Goal: Transaction & Acquisition: Purchase product/service

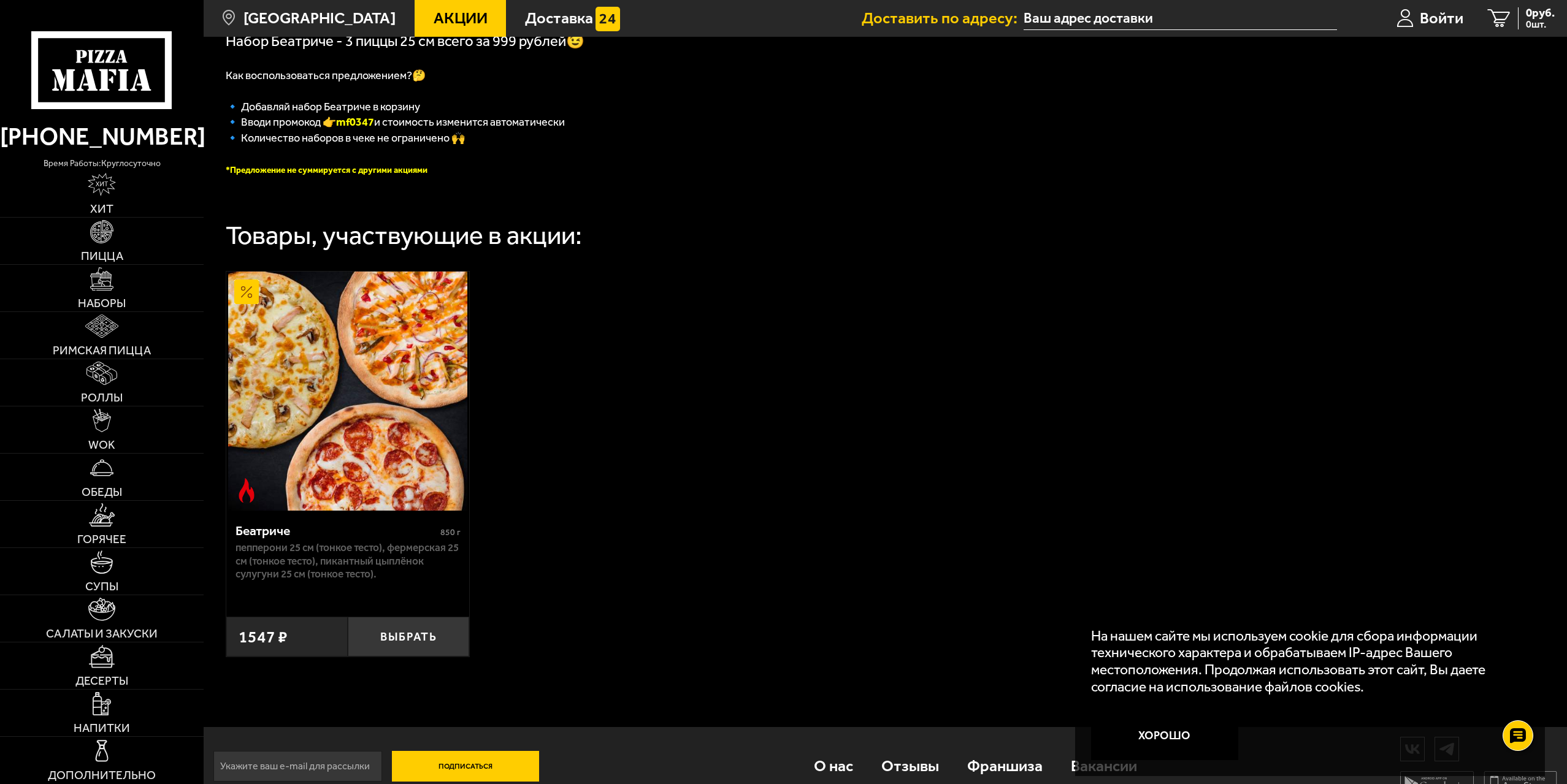
scroll to position [307, 0]
drag, startPoint x: 442, startPoint y: 243, endPoint x: 547, endPoint y: 254, distance: 105.6
click at [542, 248] on div "Товары, участвующие в акции:" at bounding box center [404, 235] width 357 height 26
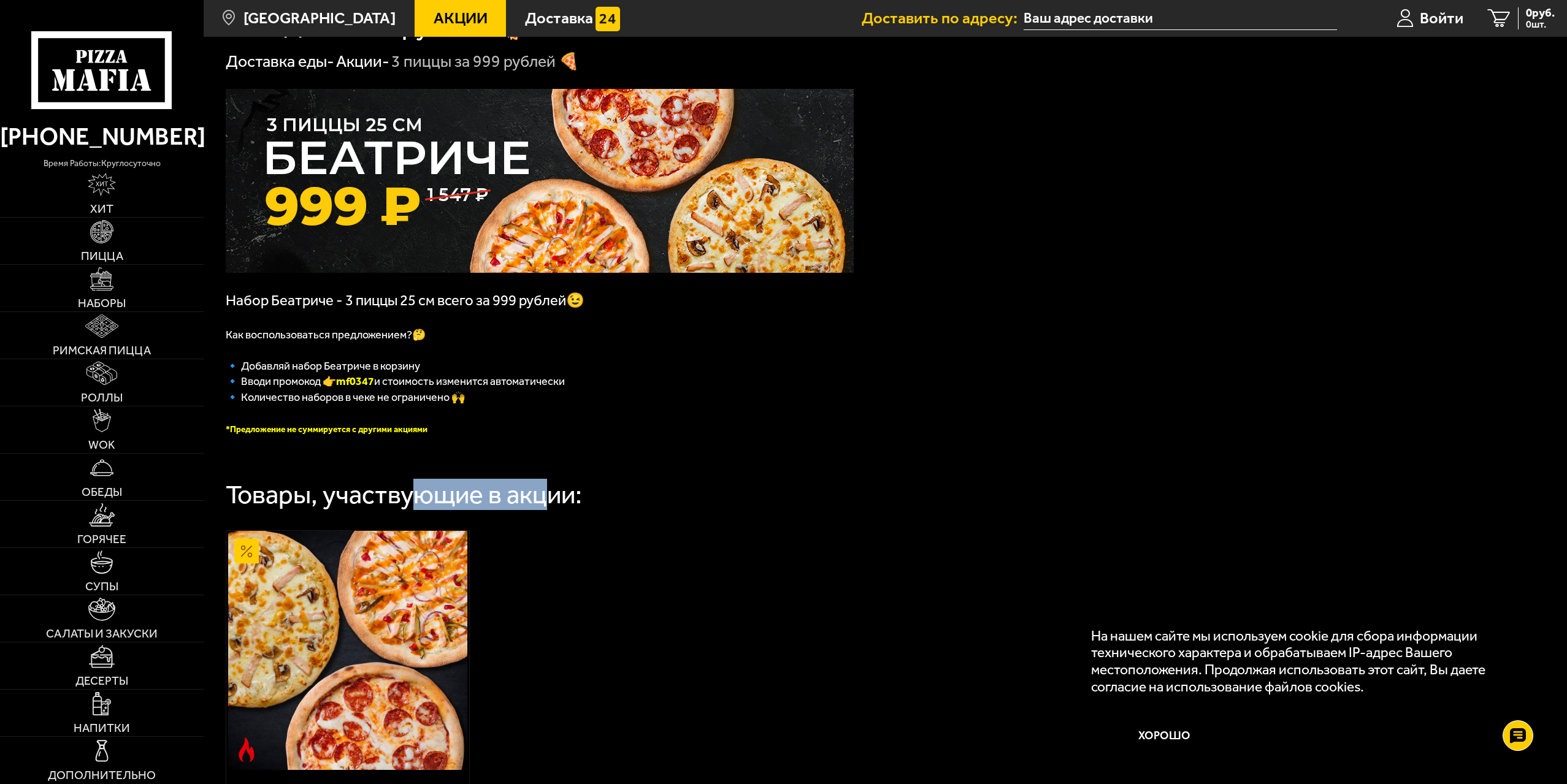
scroll to position [0, 0]
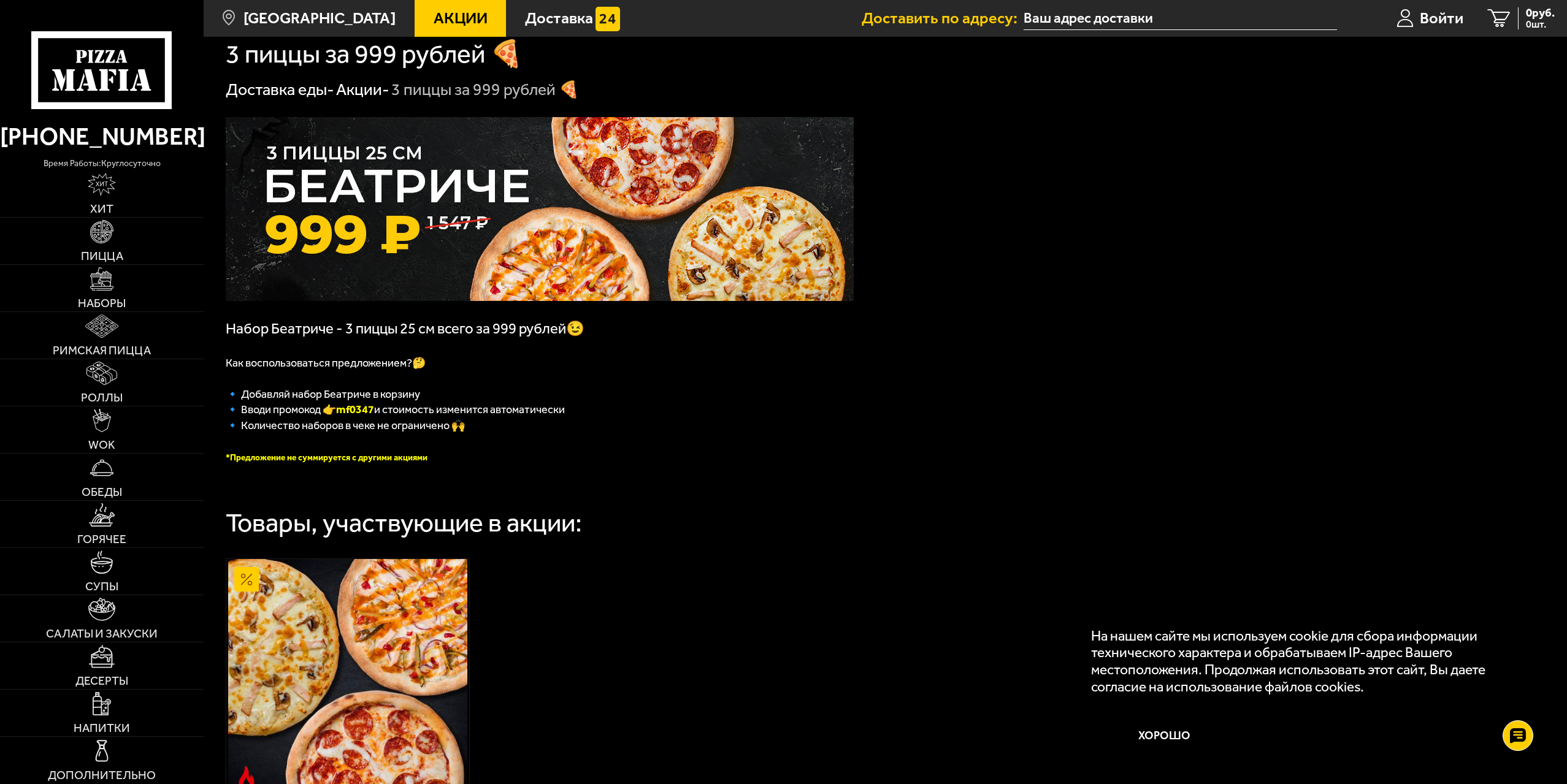
scroll to position [62, 0]
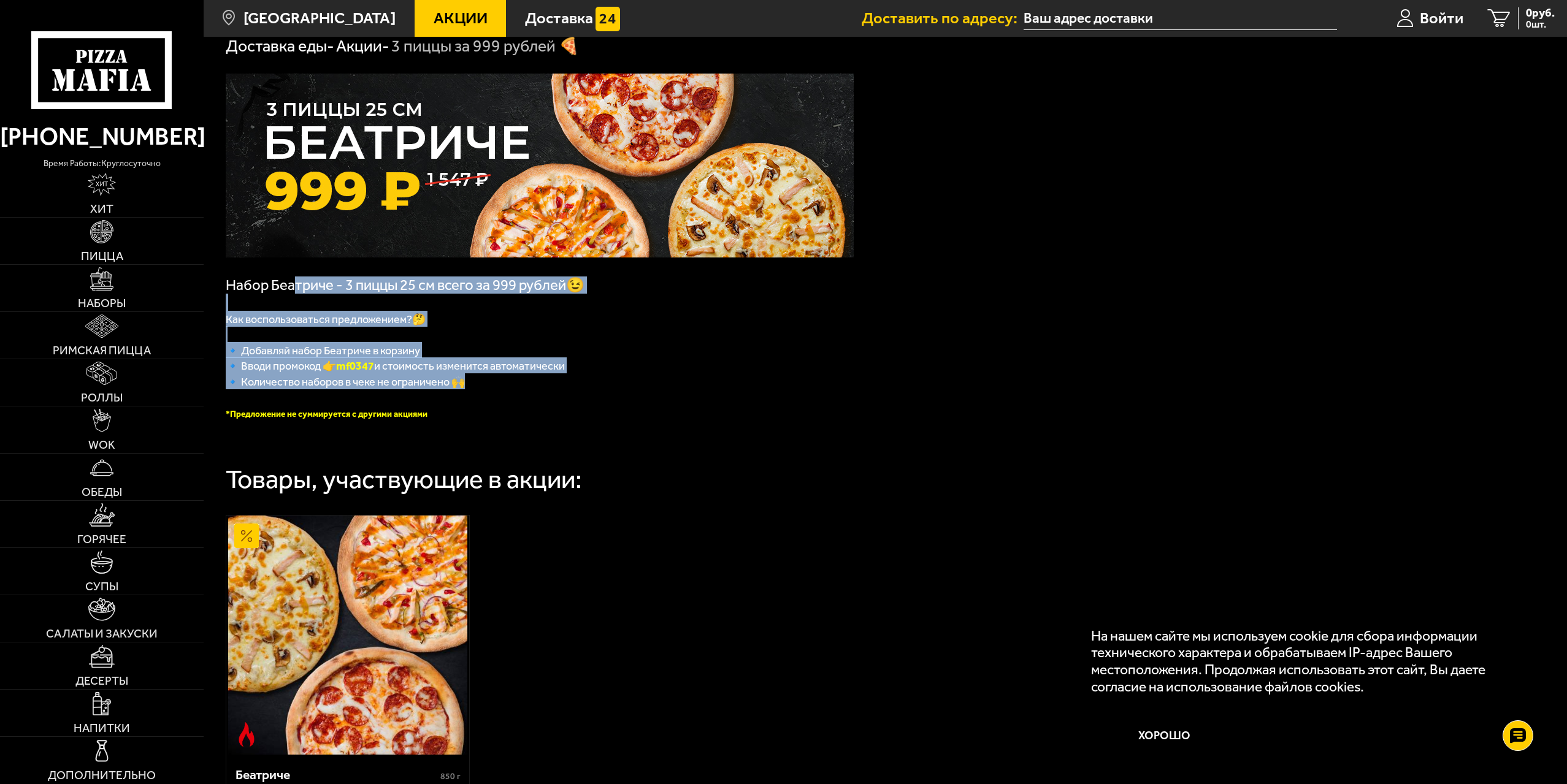
drag, startPoint x: 297, startPoint y: 287, endPoint x: 597, endPoint y: 382, distance: 314.7
click at [597, 382] on div "Набор Беатриче - 3 пиццы 25 см всего за 999 рублей😉 Как воспользоваться предлож…" at bounding box center [540, 246] width 628 height 347
click at [564, 383] on p "🔹 Количество наборов в чеке не ограничено 🙌" at bounding box center [540, 381] width 628 height 16
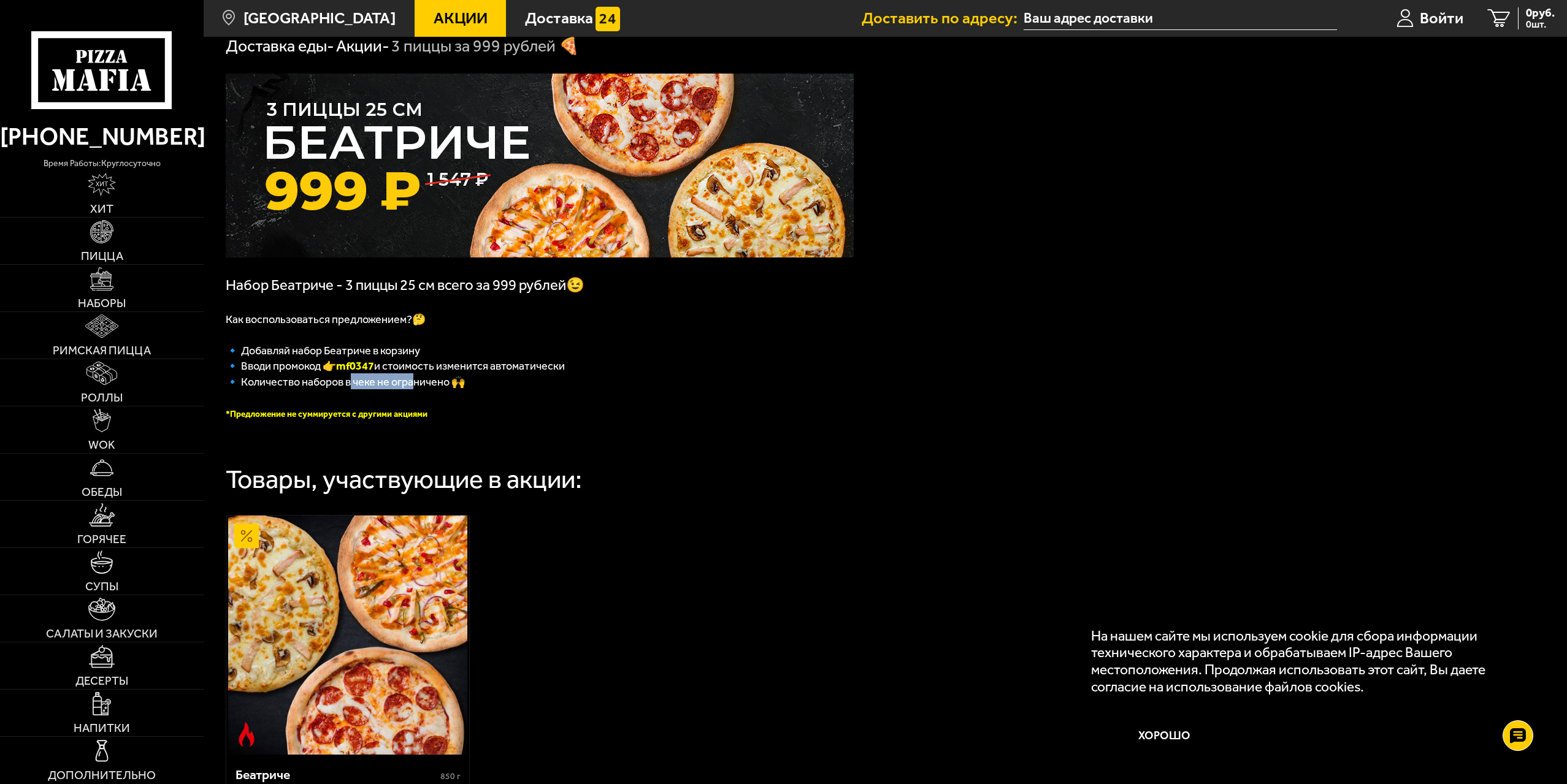
drag, startPoint x: 349, startPoint y: 385, endPoint x: 417, endPoint y: 385, distance: 68.0
click at [417, 385] on span "🔹 Количество наборов в чеке не ограничено 🙌" at bounding box center [346, 382] width 239 height 13
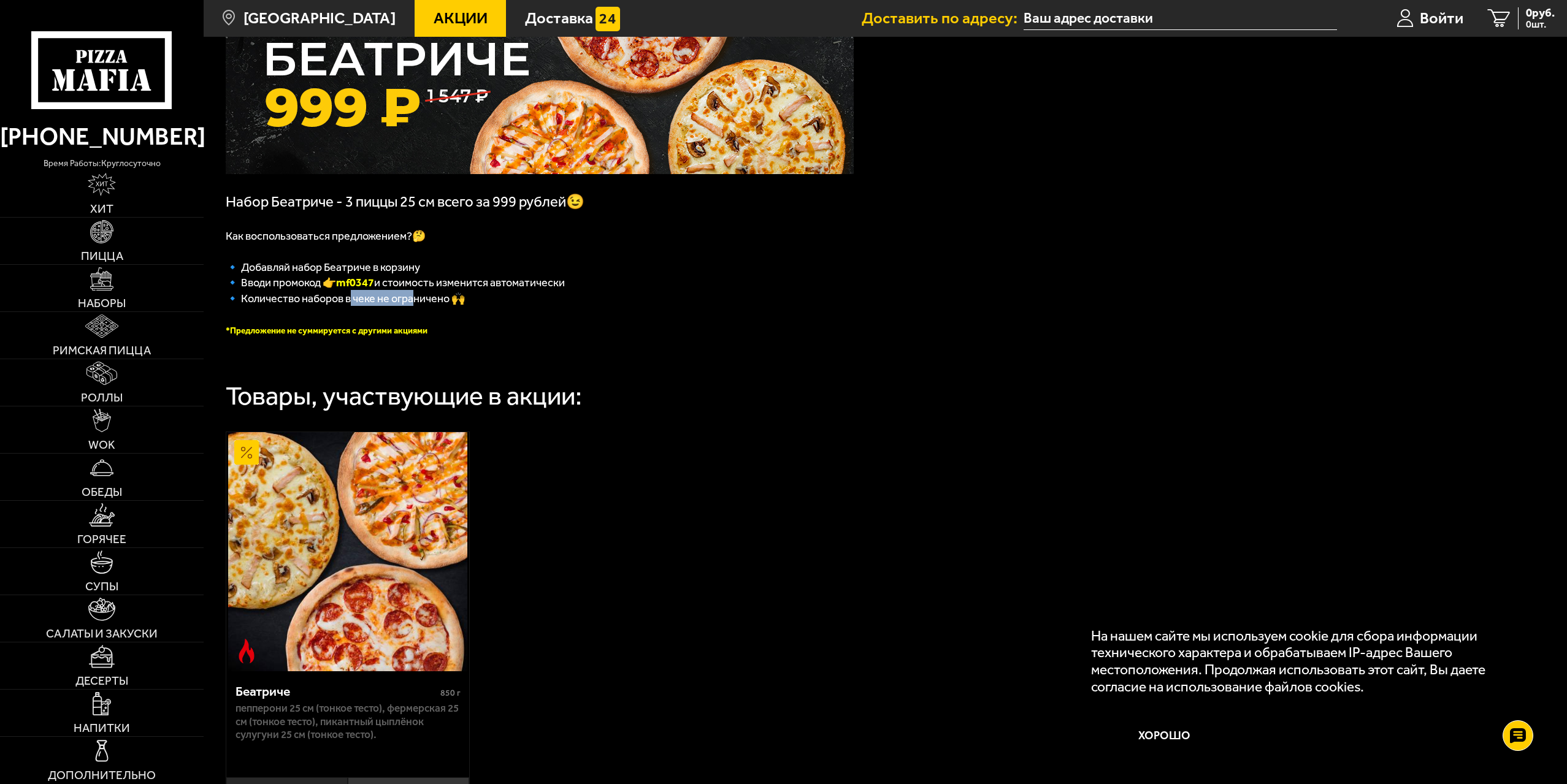
scroll to position [184, 0]
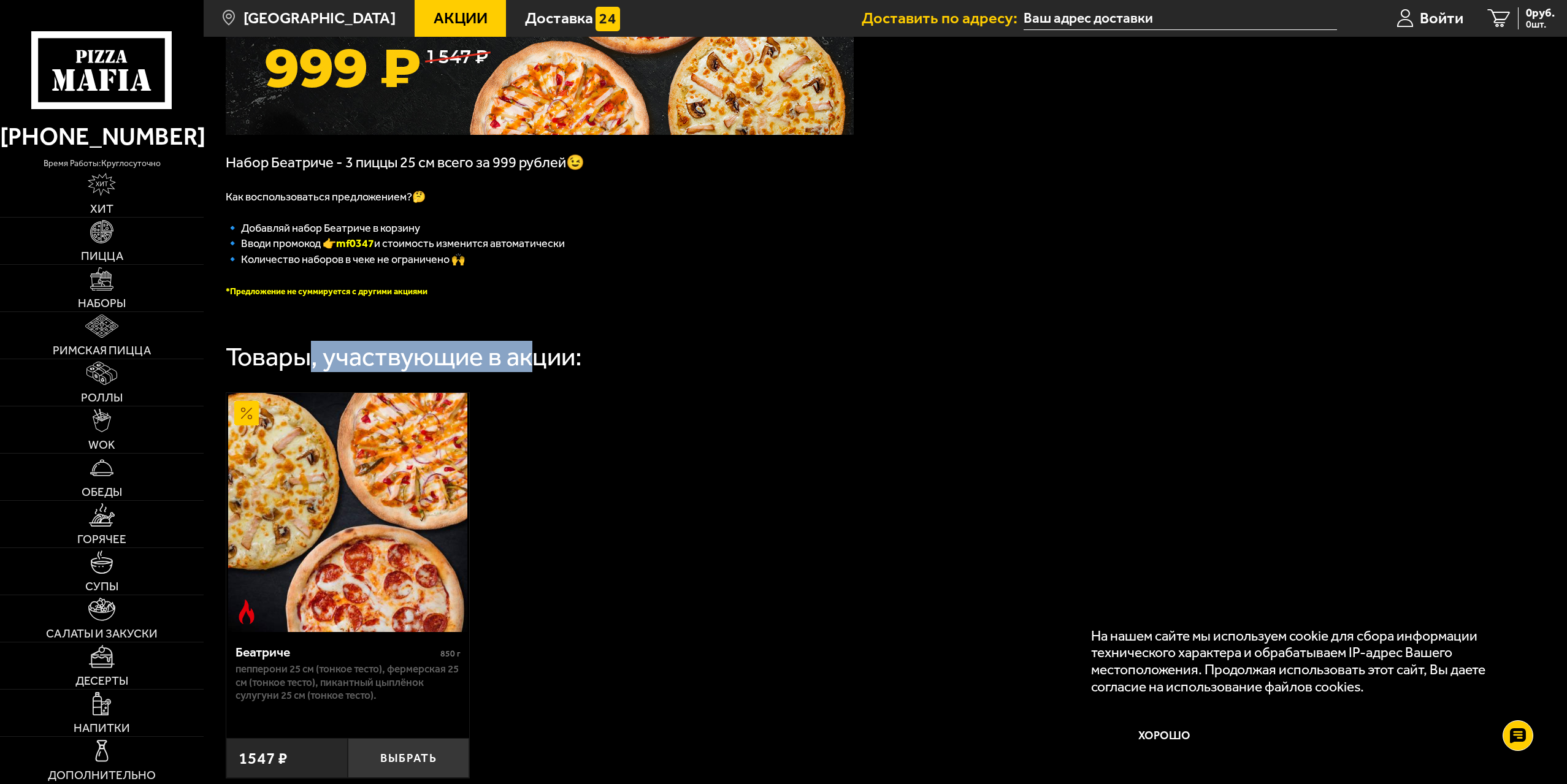
drag, startPoint x: 304, startPoint y: 362, endPoint x: 537, endPoint y: 370, distance: 233.1
click at [537, 370] on div "Товары, участвующие в акции:" at bounding box center [404, 357] width 357 height 26
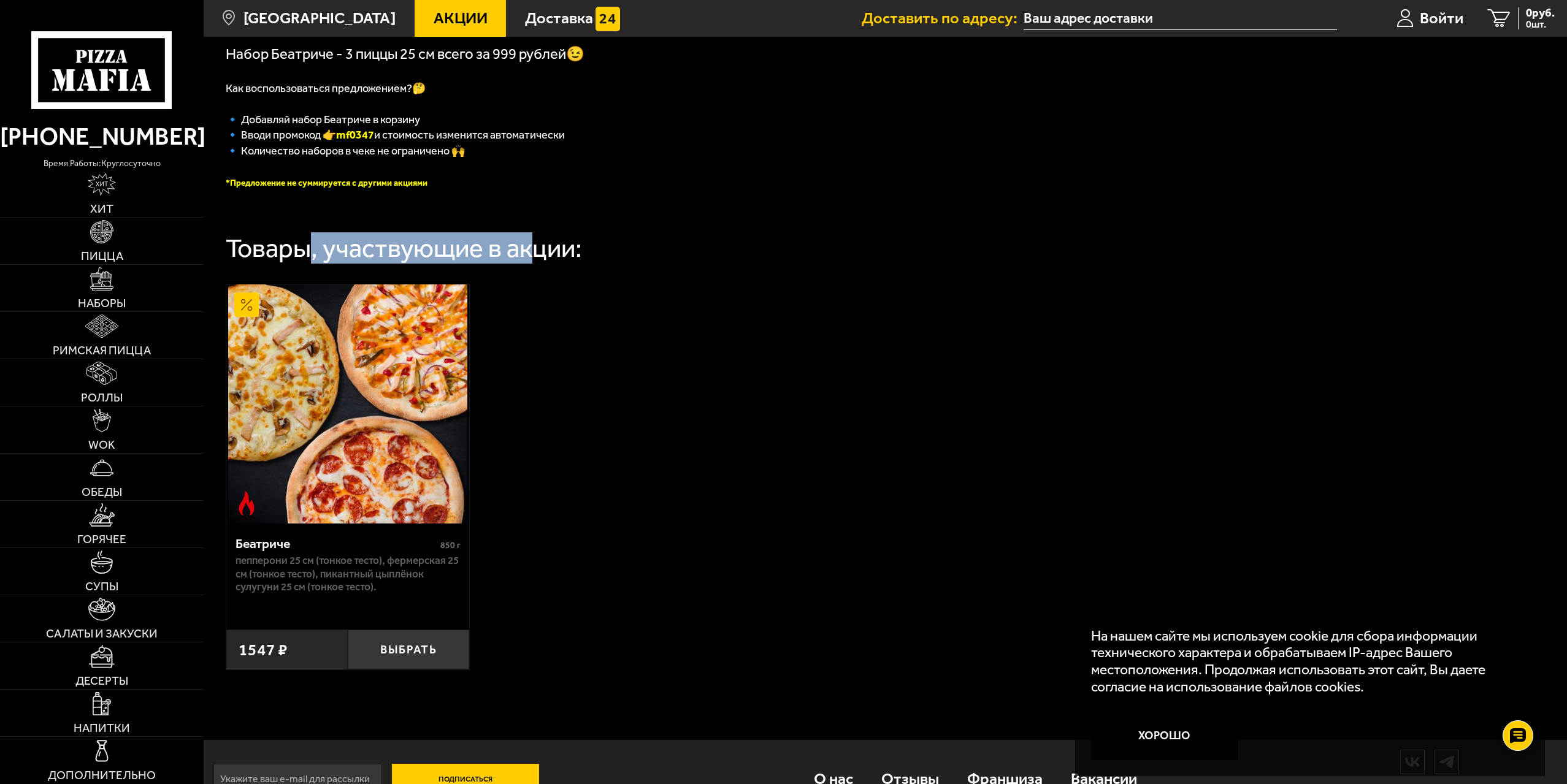
scroll to position [331, 0]
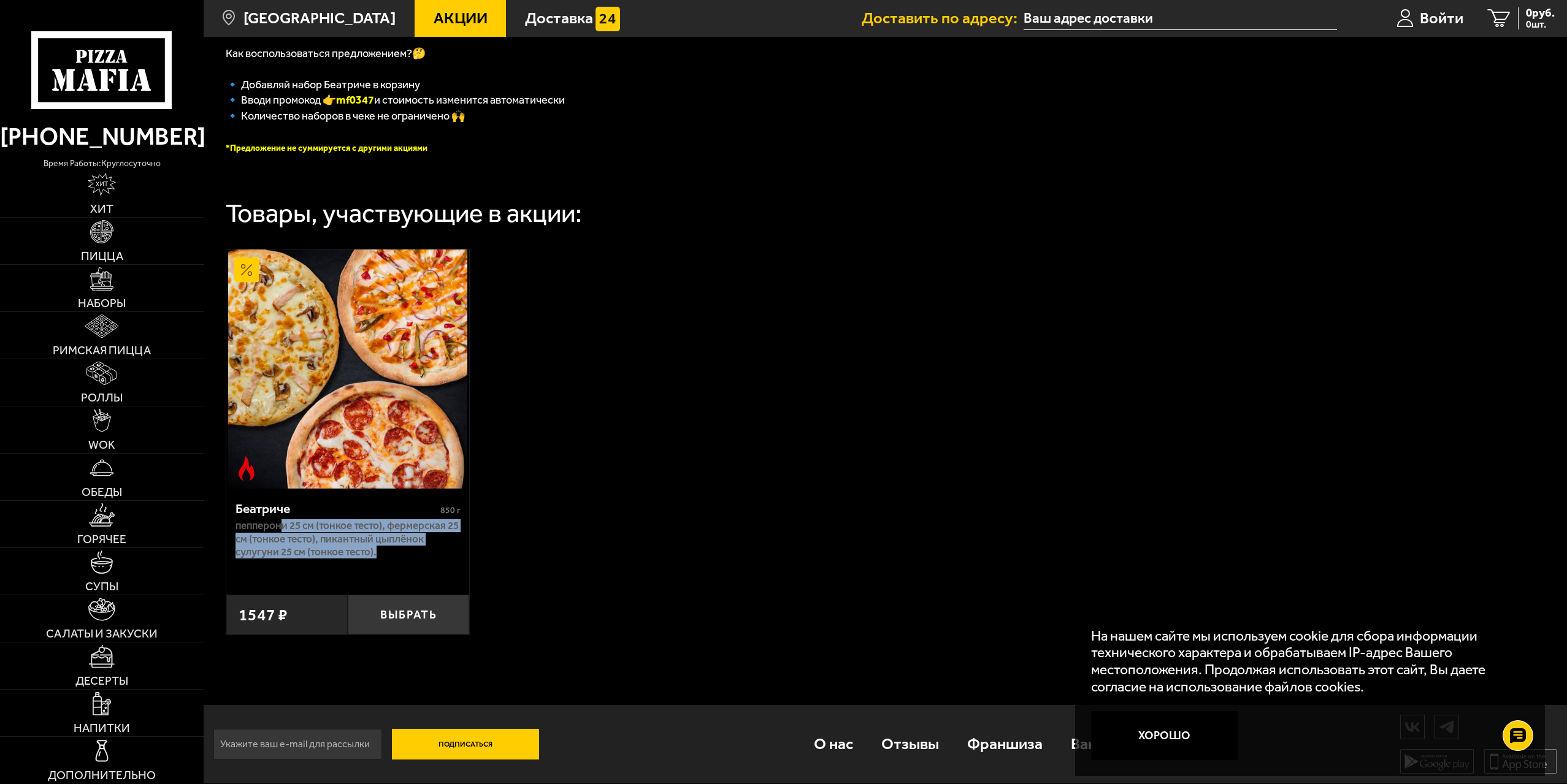
drag, startPoint x: 281, startPoint y: 528, endPoint x: 415, endPoint y: 553, distance: 136.3
click at [415, 553] on p "Пепперони 25 см (тонкое тесто), Фермерская 25 см (тонкое тесто), Пикантный цыпл…" at bounding box center [348, 538] width 225 height 39
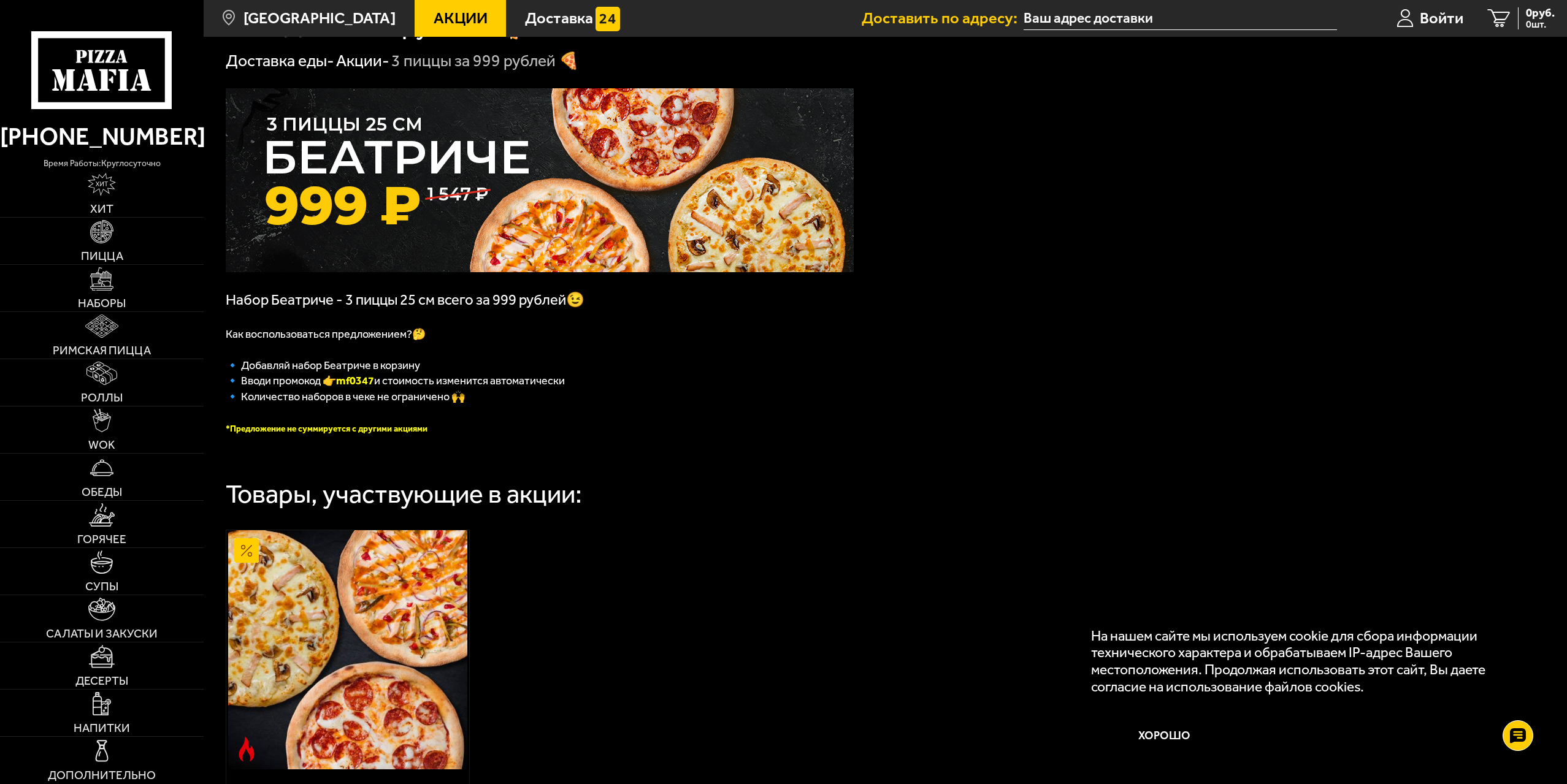
scroll to position [0, 0]
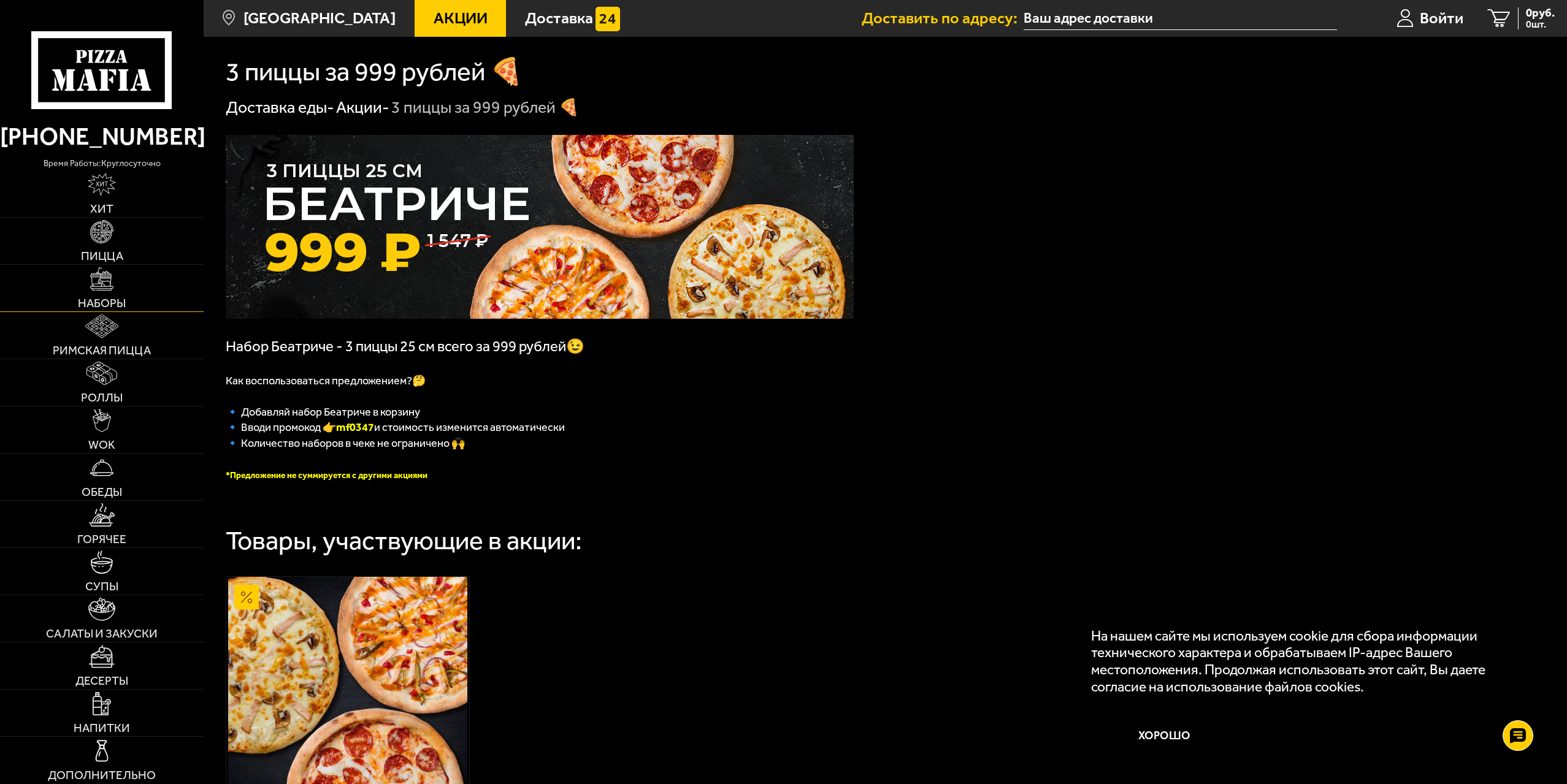
click at [104, 286] on img at bounding box center [102, 279] width 23 height 23
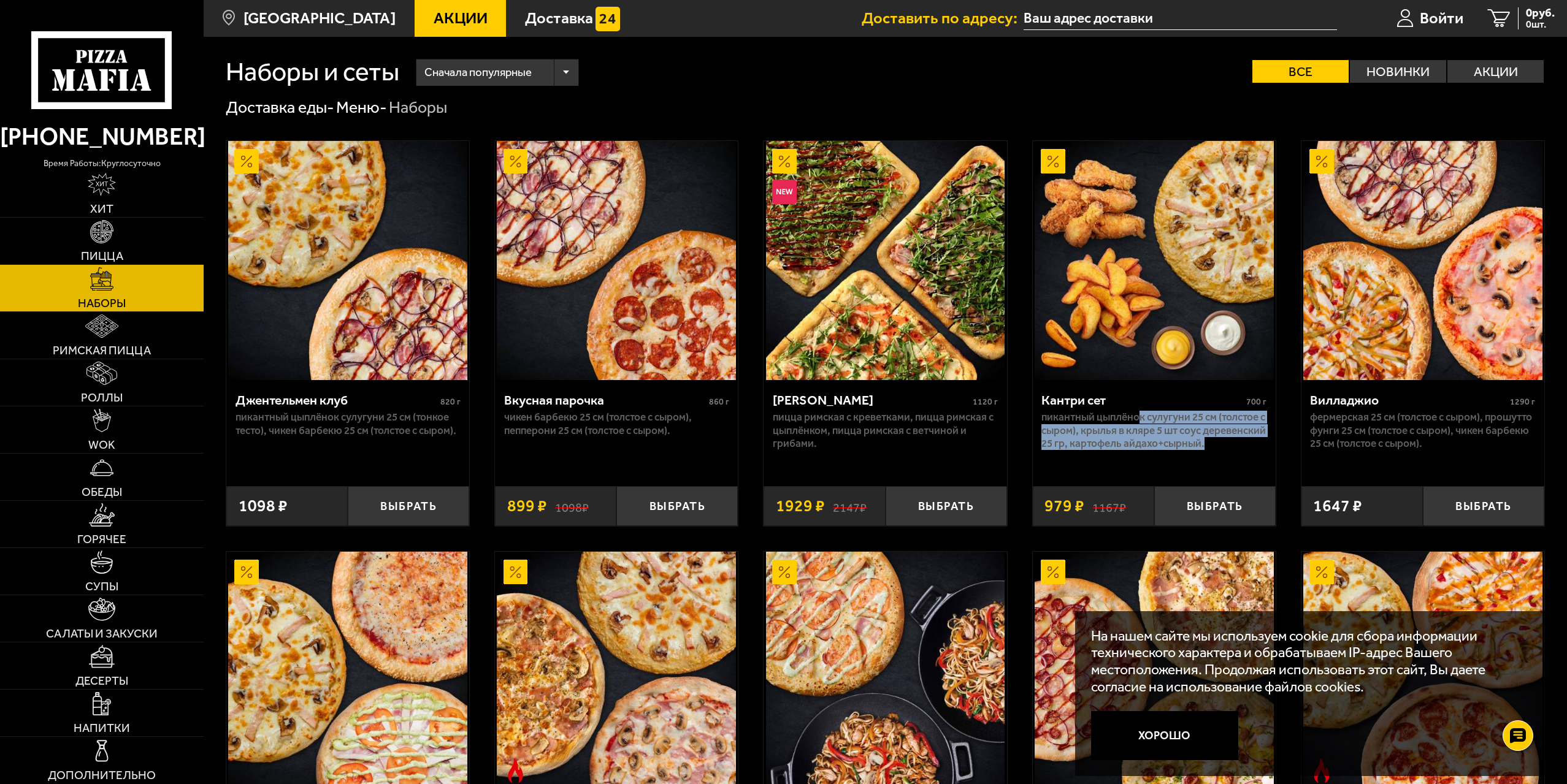
drag, startPoint x: 1149, startPoint y: 422, endPoint x: 1216, endPoint y: 455, distance: 74.7
click at [1208, 450] on p "Пикантный цыплёнок сулугуни 25 см (толстое с сыром), крылья в кляре 5 шт соус д…" at bounding box center [1153, 430] width 225 height 39
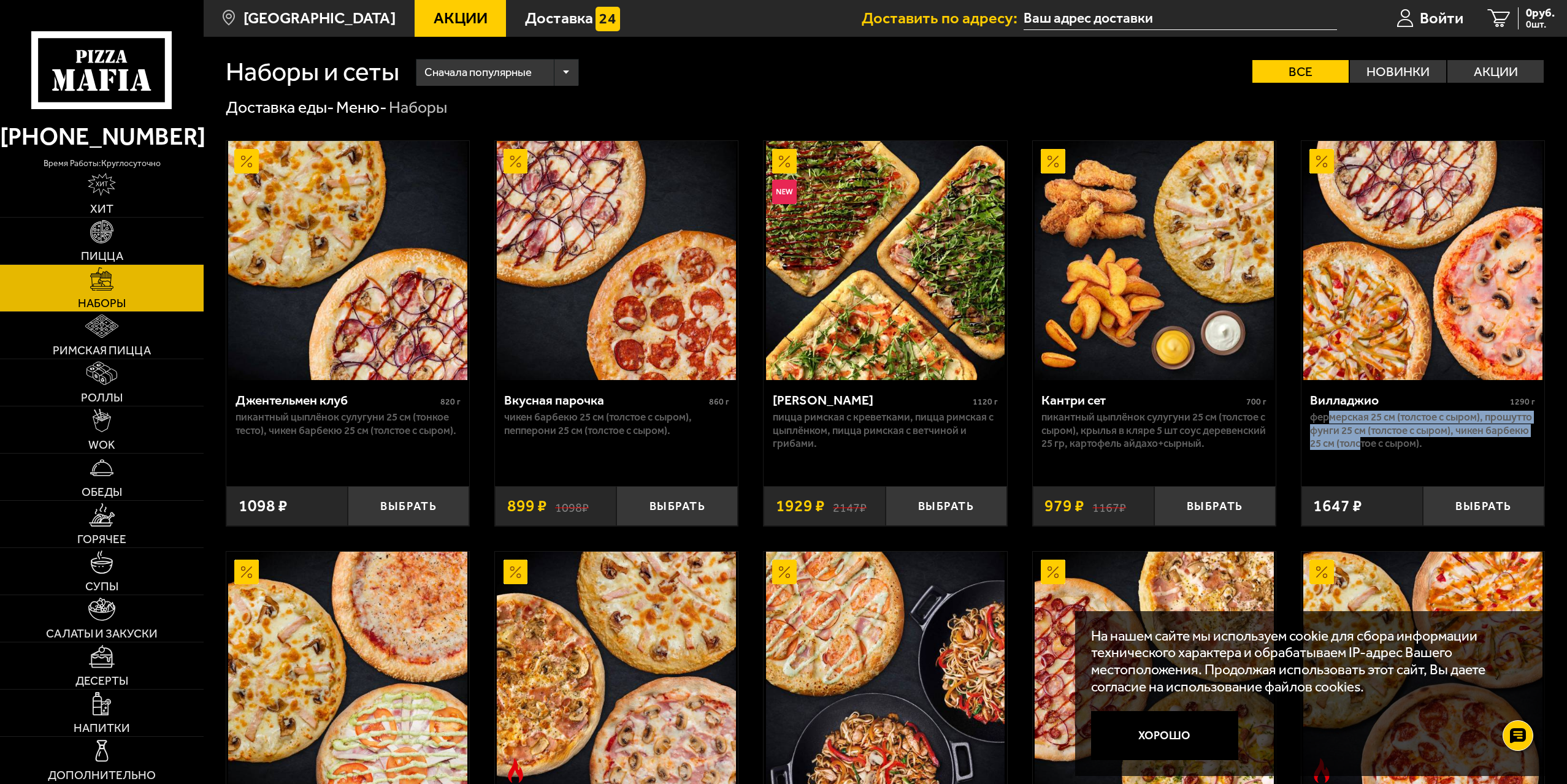
drag, startPoint x: 1330, startPoint y: 420, endPoint x: 1433, endPoint y: 448, distance: 106.7
click at [1435, 448] on p "Фермерская 25 см (толстое с сыром), Прошутто Фунги 25 см (толстое с сыром), Чик…" at bounding box center [1422, 430] width 225 height 39
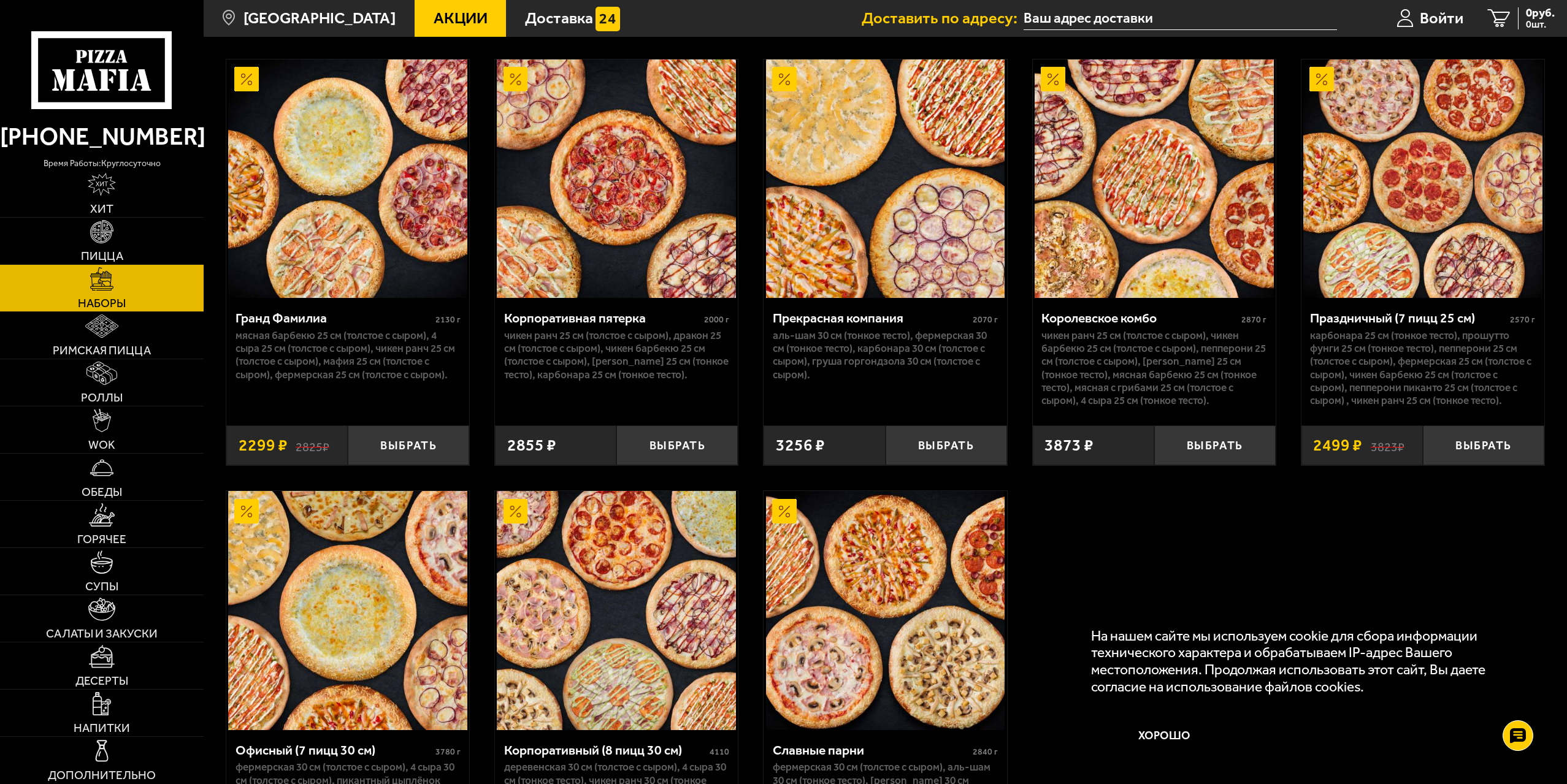
scroll to position [2444, 0]
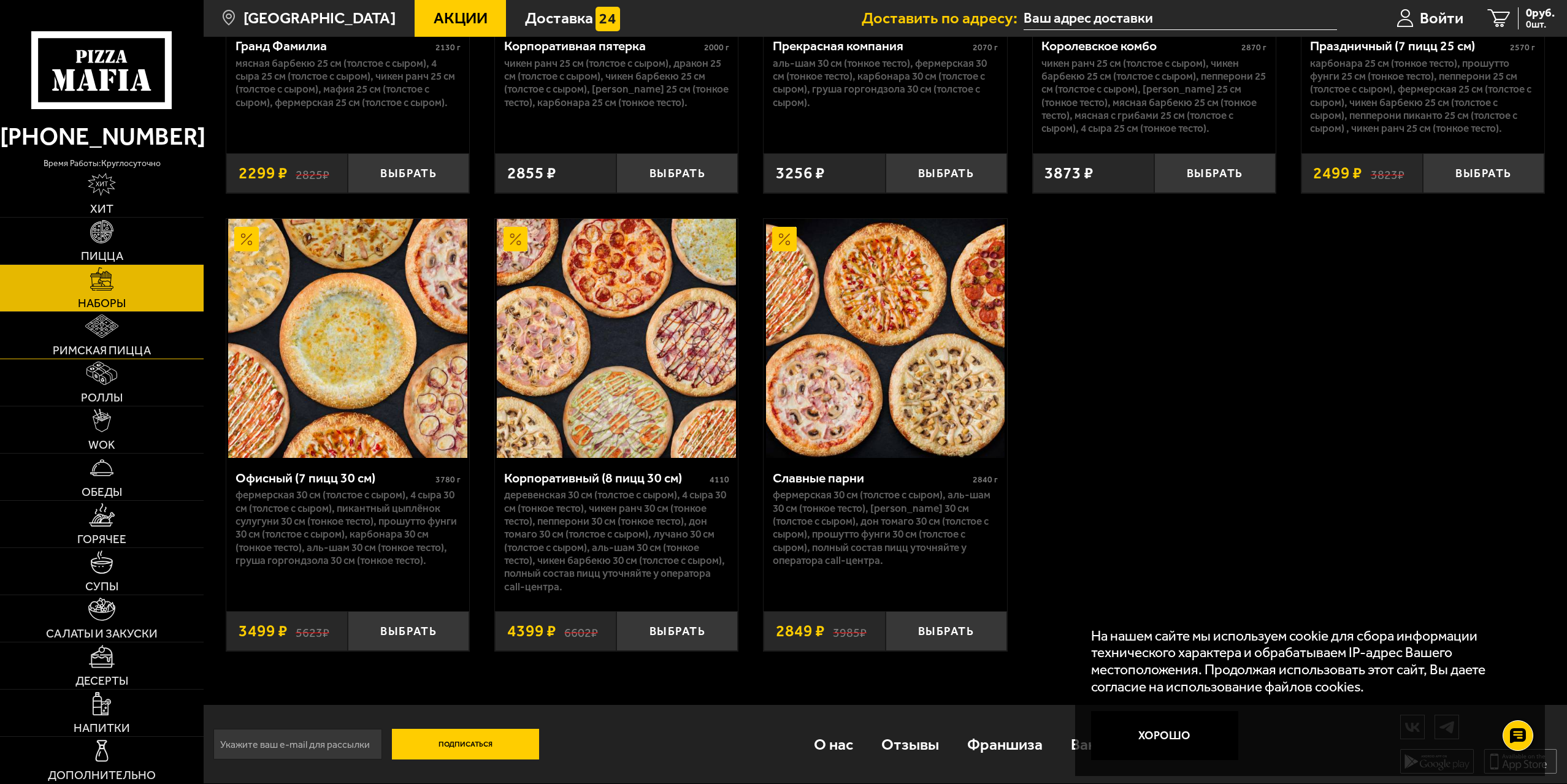
click at [106, 342] on link "Римская пицца" at bounding box center [102, 335] width 204 height 47
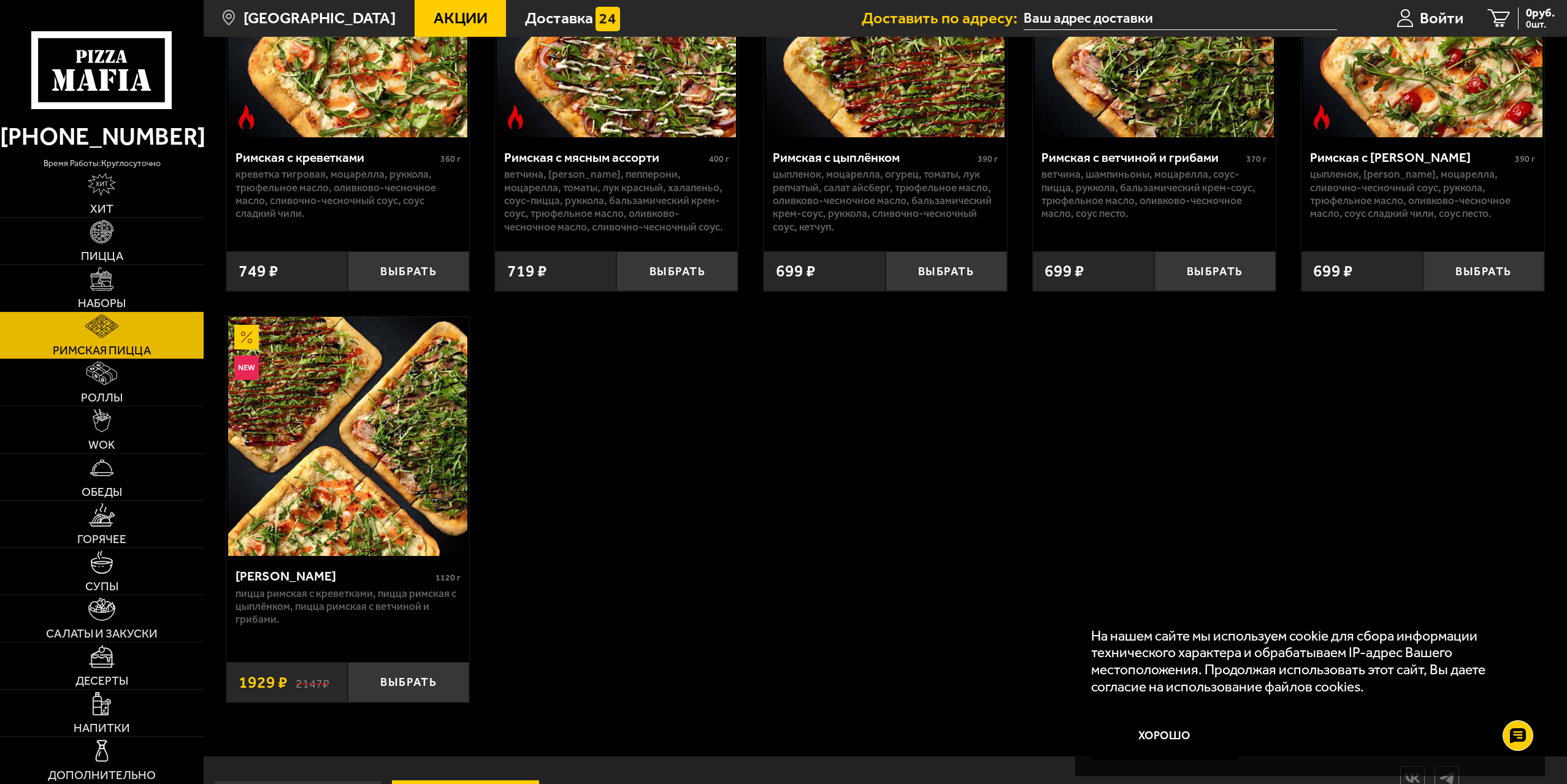
scroll to position [245, 0]
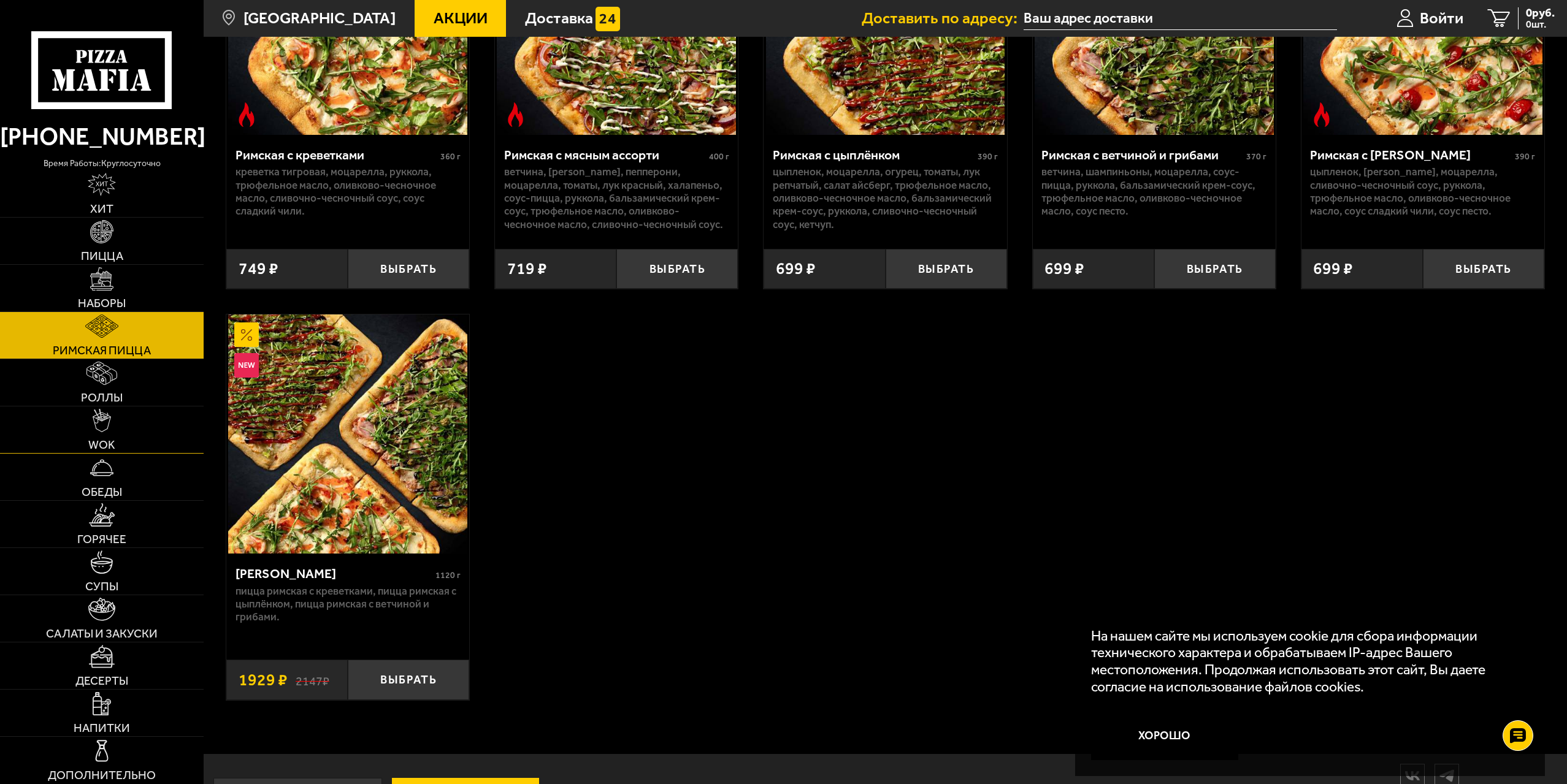
click at [102, 420] on img at bounding box center [101, 421] width 18 height 23
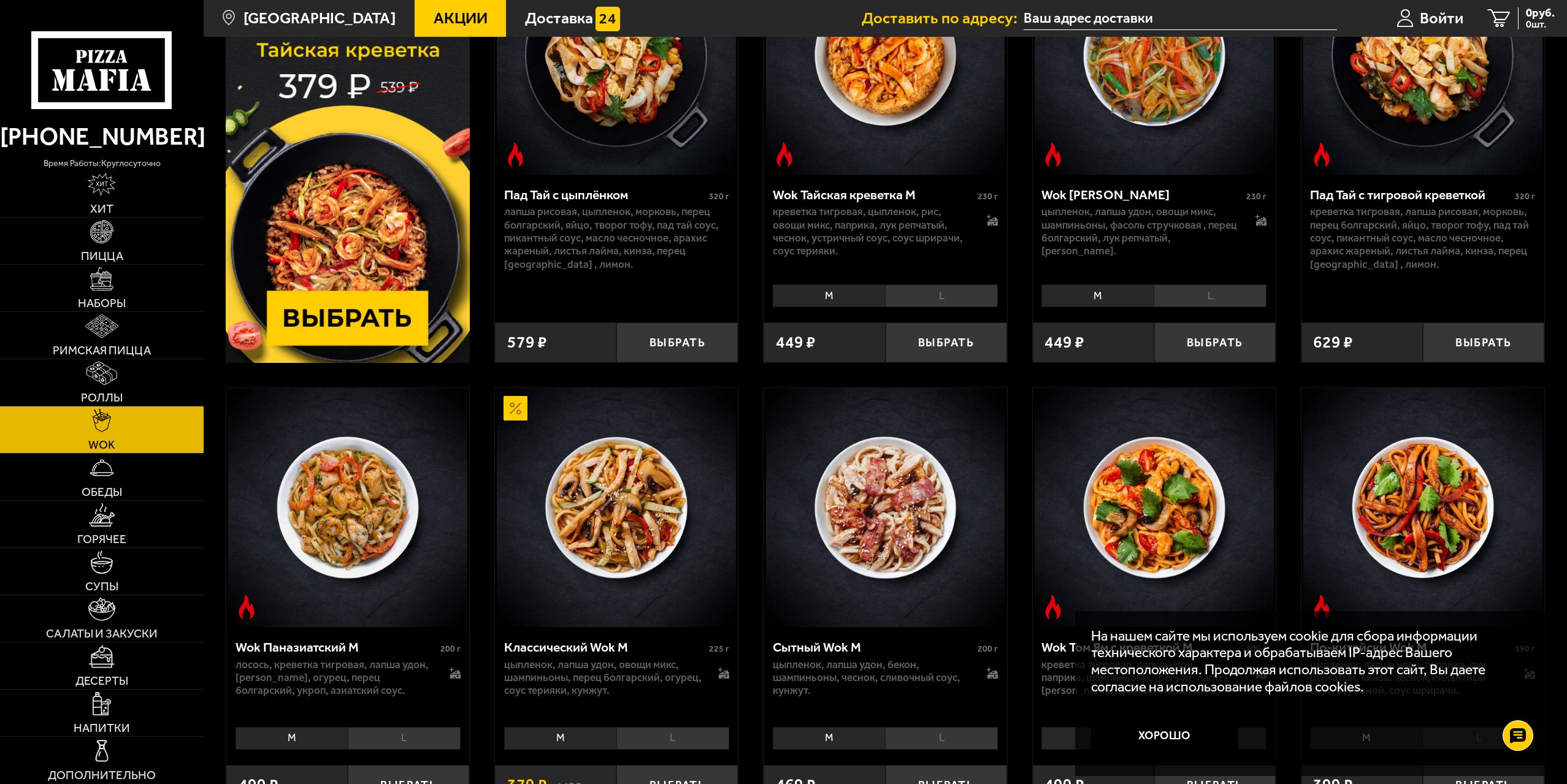
scroll to position [122, 0]
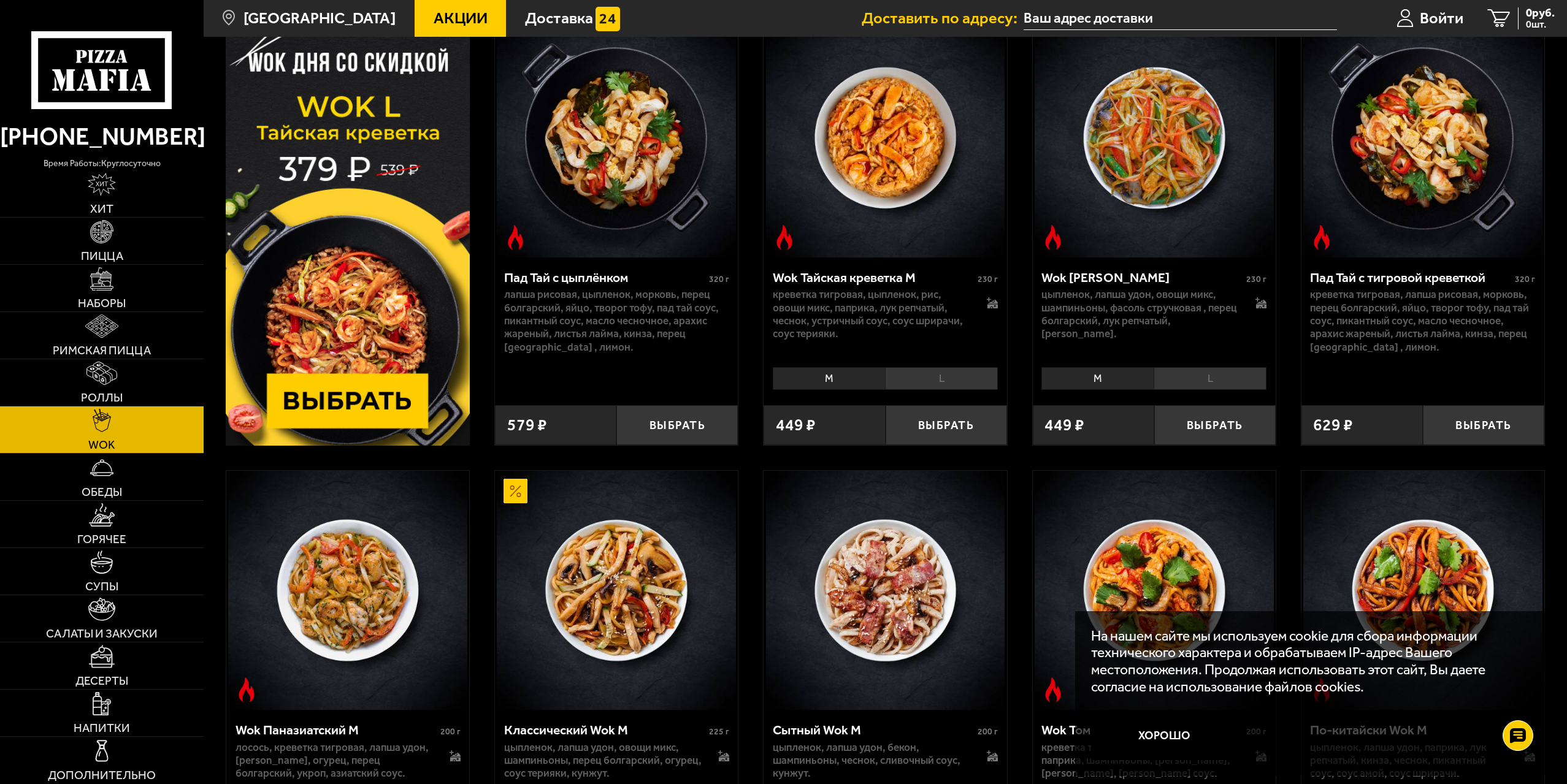
click at [940, 377] on li "L" at bounding box center [941, 378] width 113 height 23
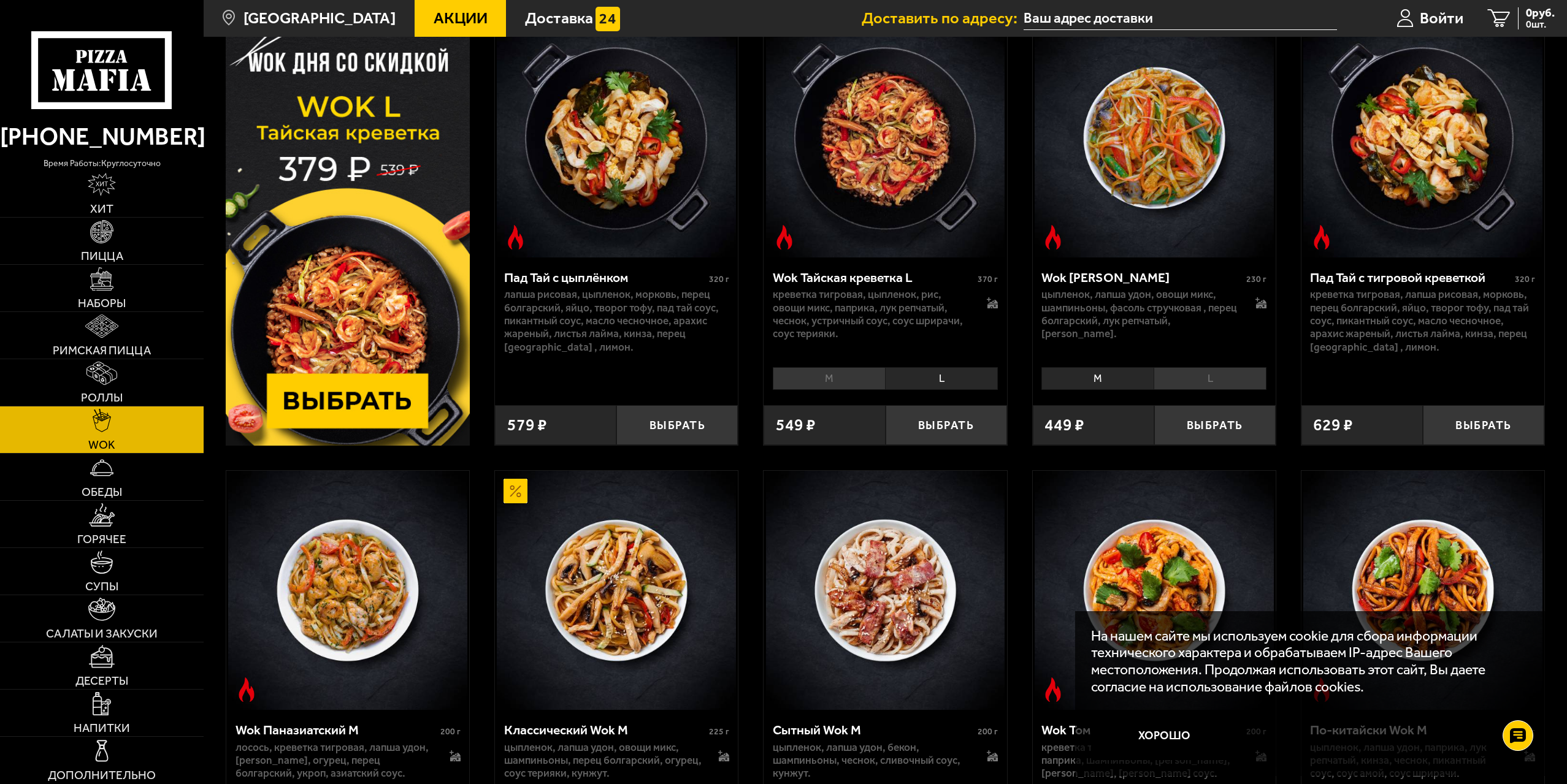
click at [855, 379] on li "M" at bounding box center [828, 378] width 112 height 23
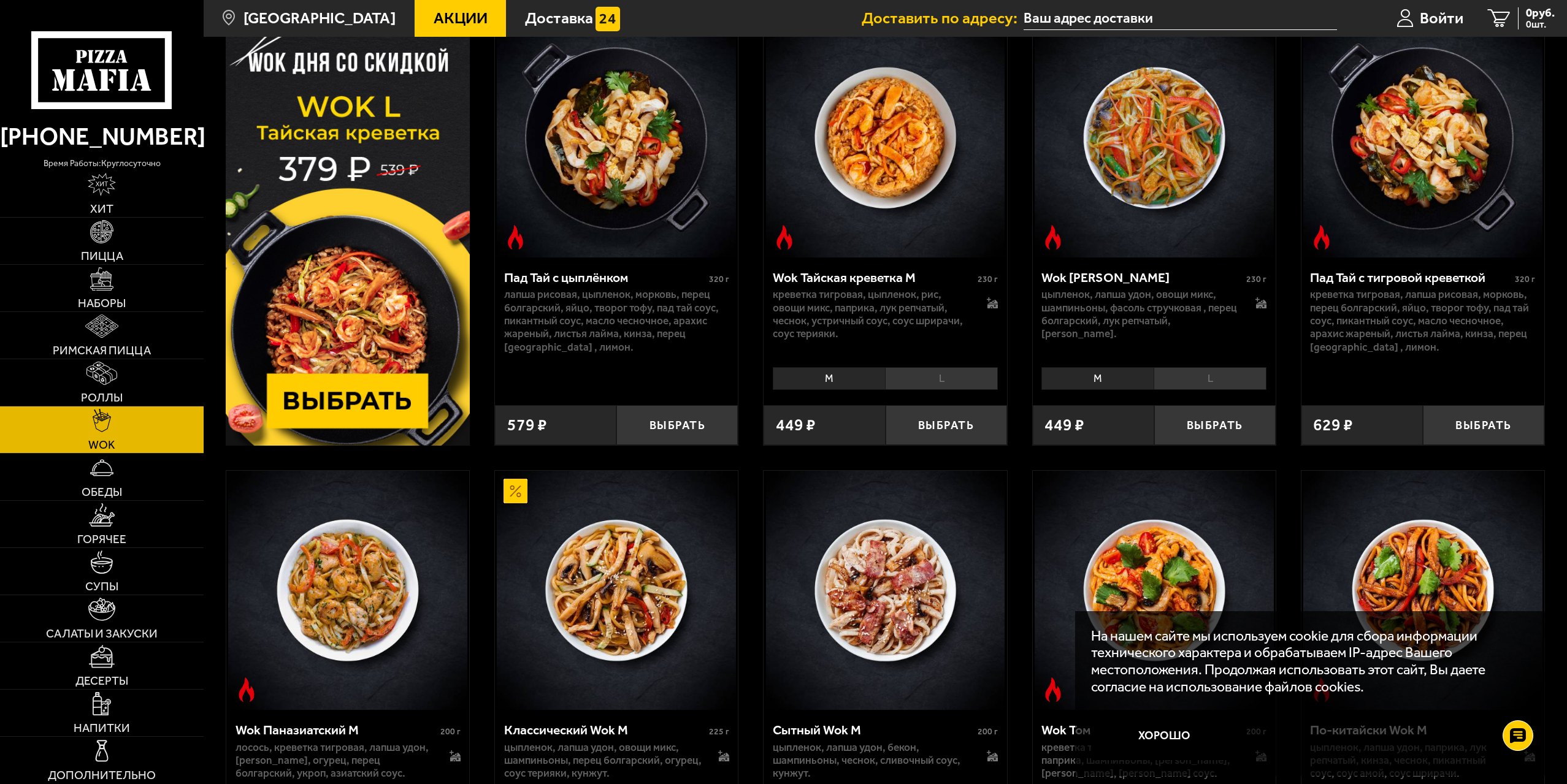
click at [938, 379] on li "L" at bounding box center [941, 378] width 113 height 23
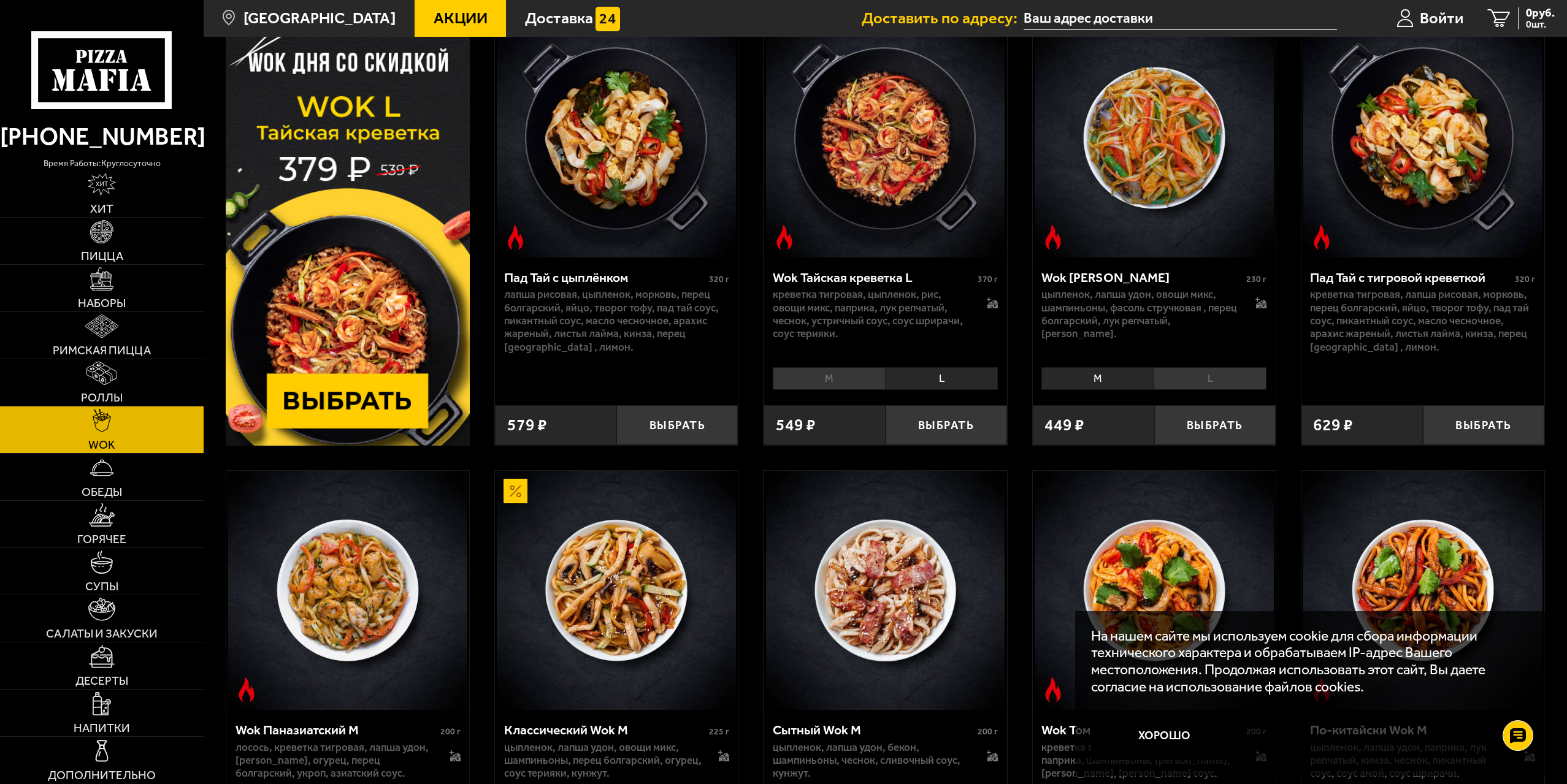
click at [838, 381] on li "M" at bounding box center [828, 378] width 112 height 23
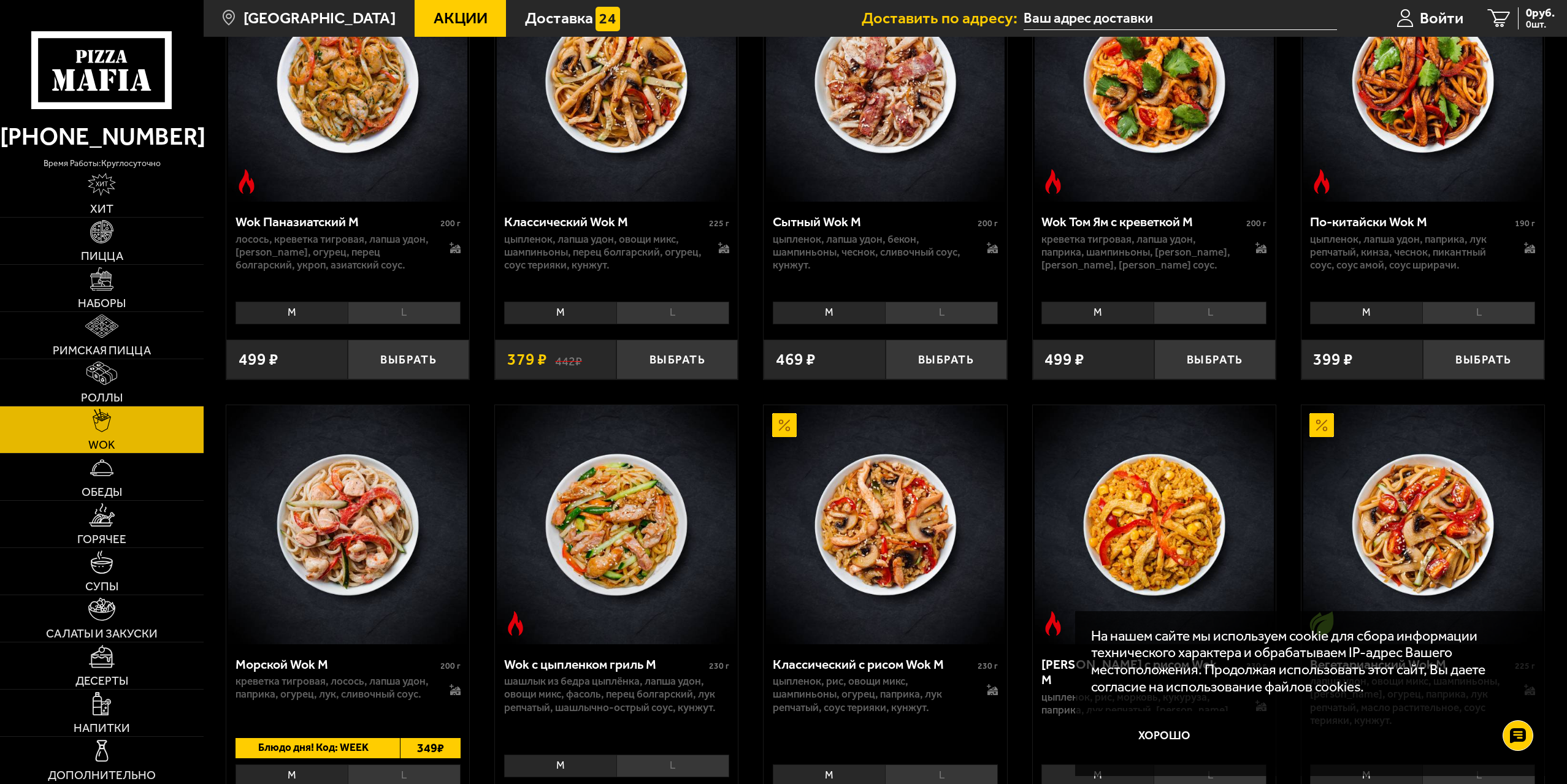
scroll to position [613, 0]
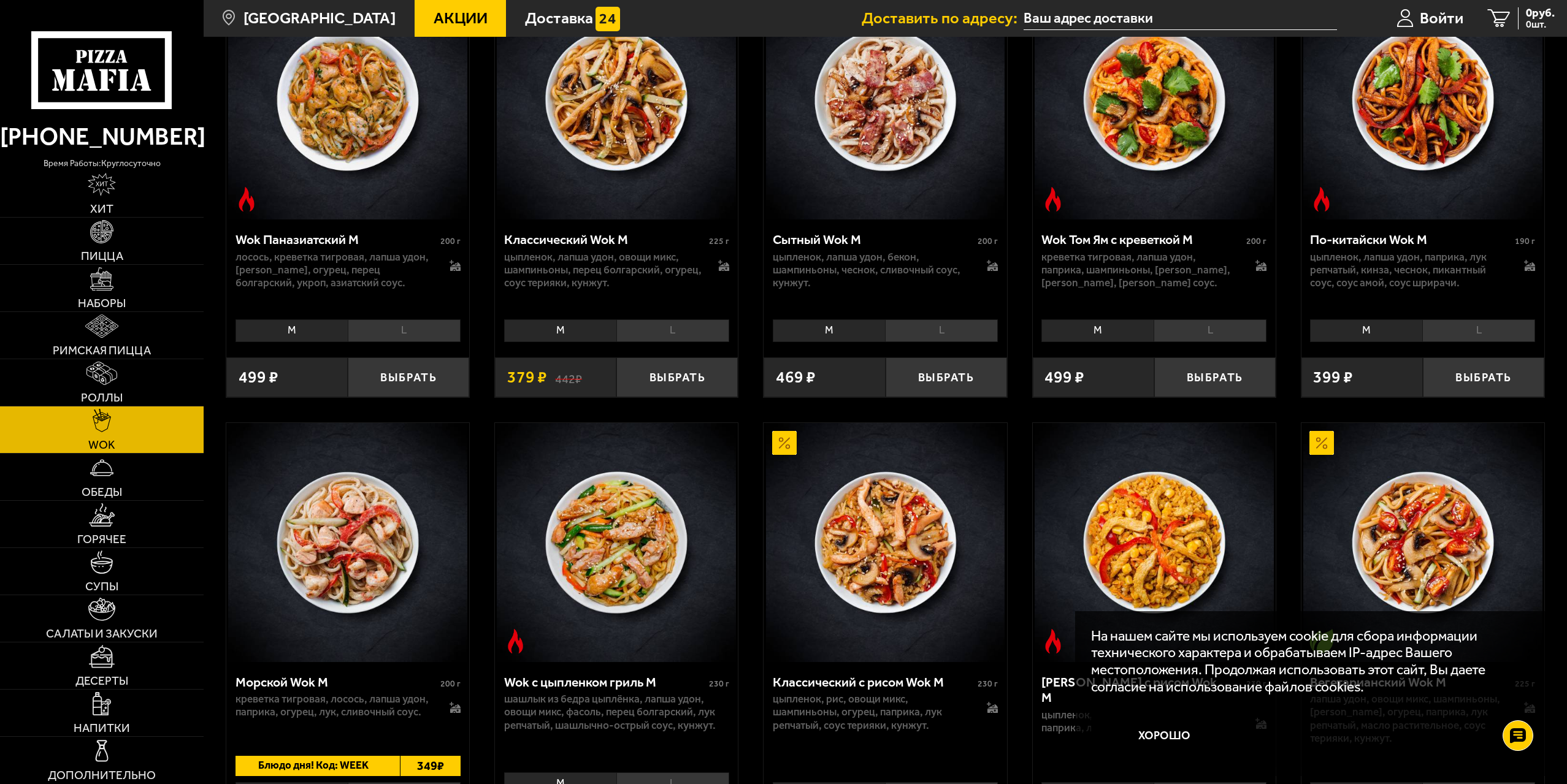
click at [676, 331] on li "L" at bounding box center [673, 330] width 113 height 23
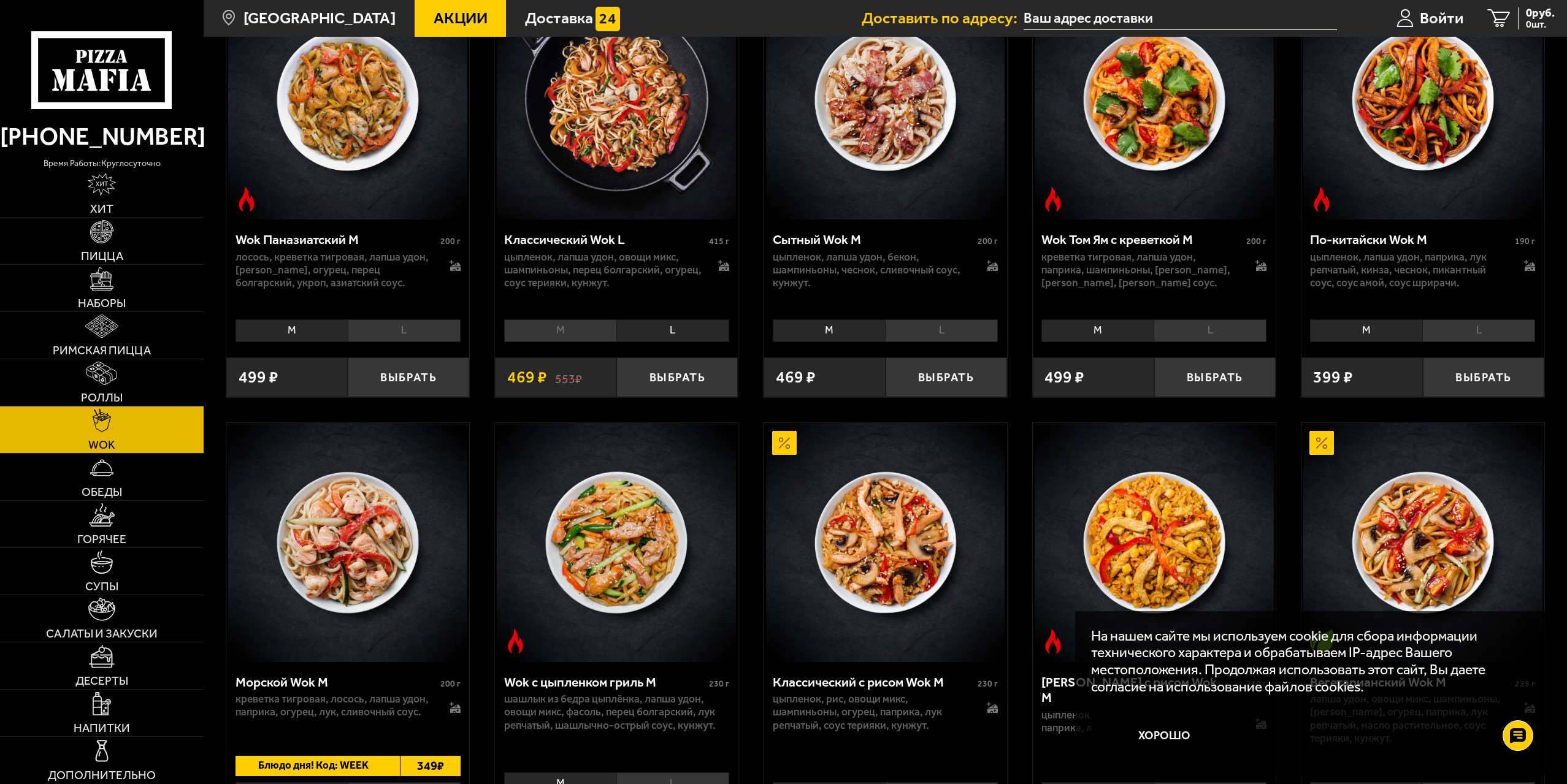
click at [577, 329] on li "M" at bounding box center [560, 330] width 112 height 23
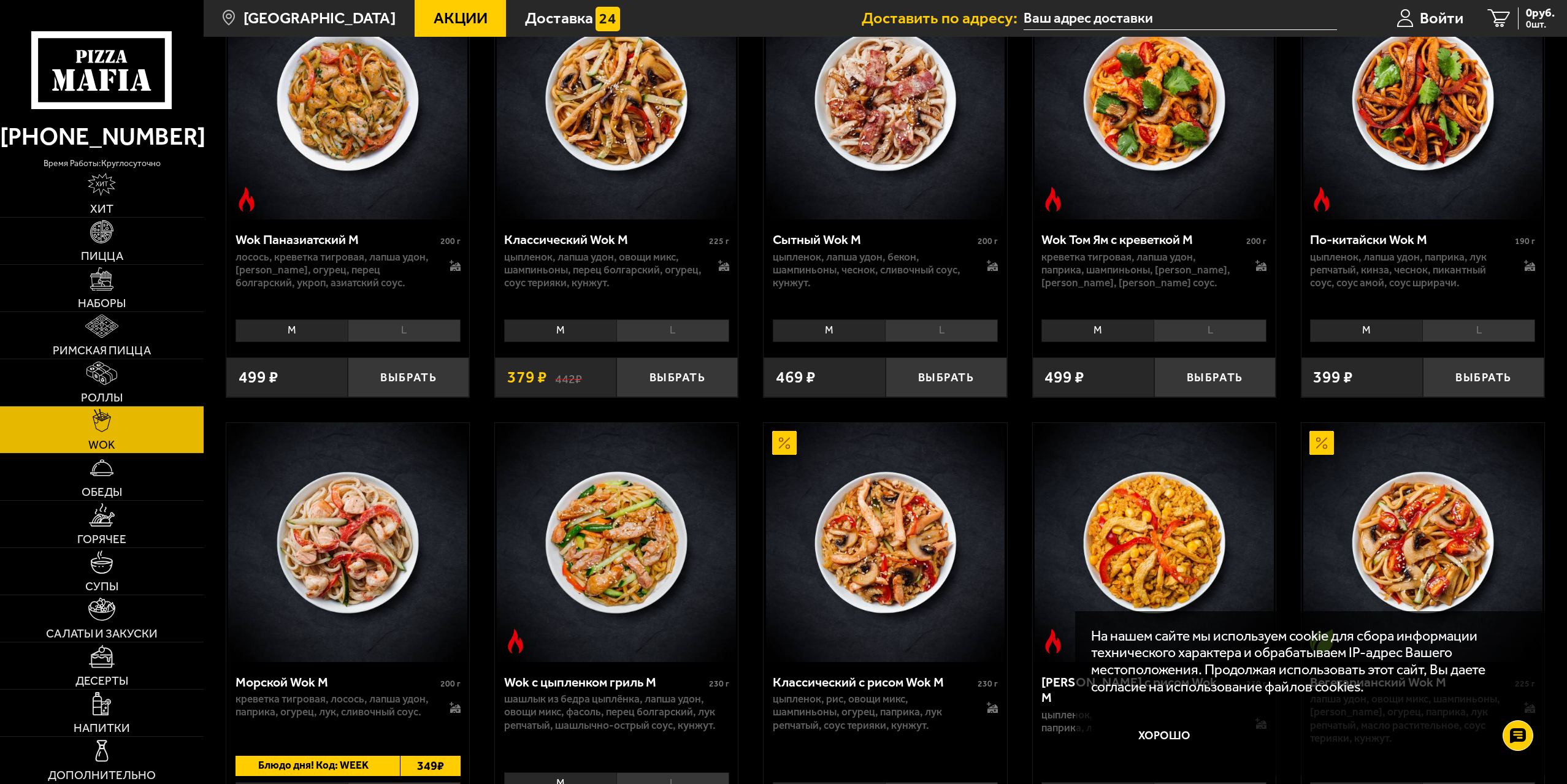
click at [657, 329] on li "L" at bounding box center [673, 330] width 113 height 23
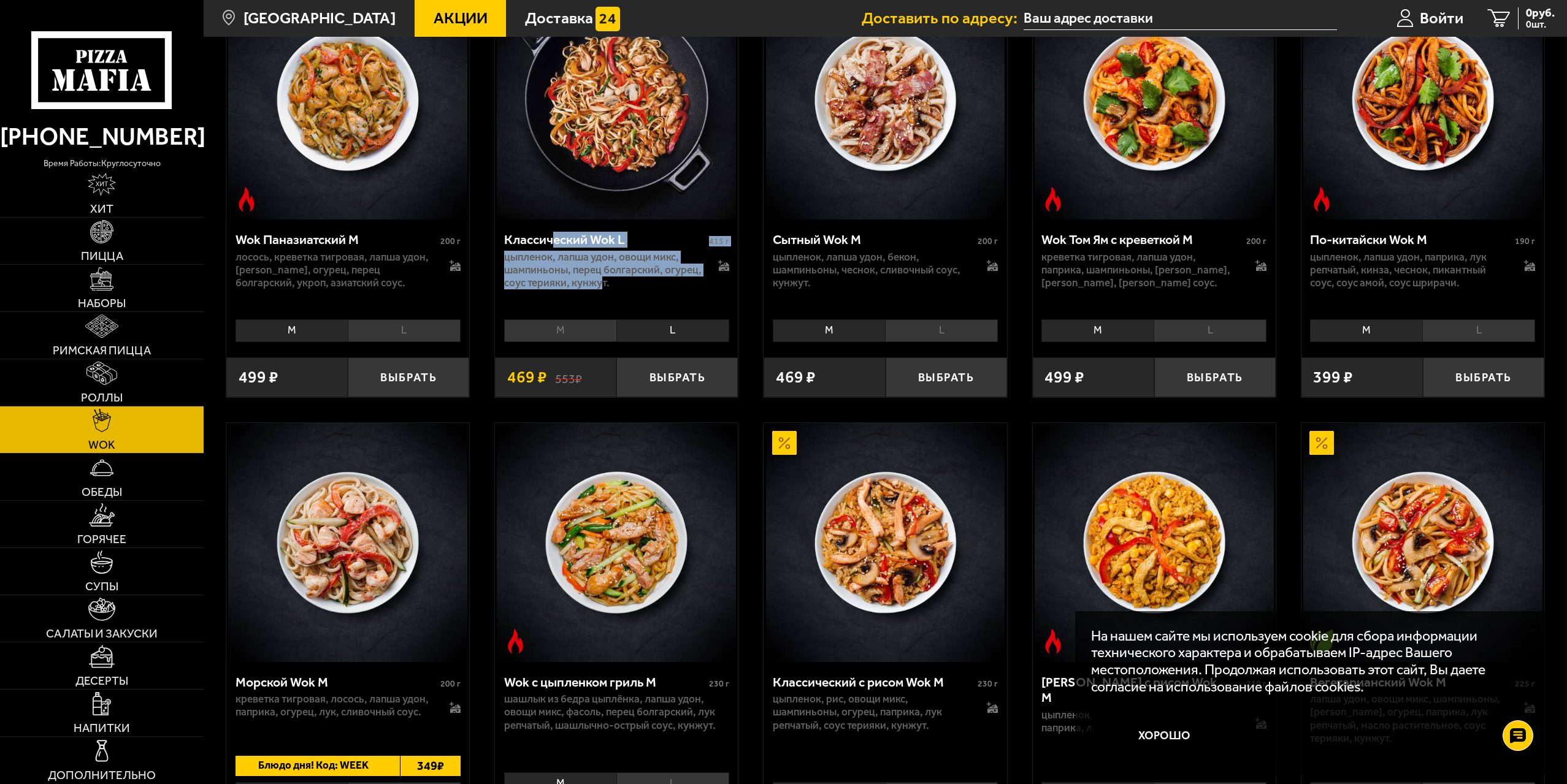
drag, startPoint x: 557, startPoint y: 242, endPoint x: 645, endPoint y: 286, distance: 98.4
click at [645, 286] on div "Классический Wok L 415 г цыпленок, лапша удон, овощи микс, шампиньоны, перец бо…" at bounding box center [616, 266] width 243 height 94
click at [538, 268] on p "цыпленок, лапша удон, овощи микс, шампиньоны, перец болгарский, огурец, соус те…" at bounding box center [602, 270] width 197 height 39
drag, startPoint x: 554, startPoint y: 270, endPoint x: 626, endPoint y: 290, distance: 74.7
click at [625, 290] on p "цыпленок, лапша удон, овощи микс, шампиньоны, перец болгарский, огурец, соус те…" at bounding box center [602, 270] width 197 height 39
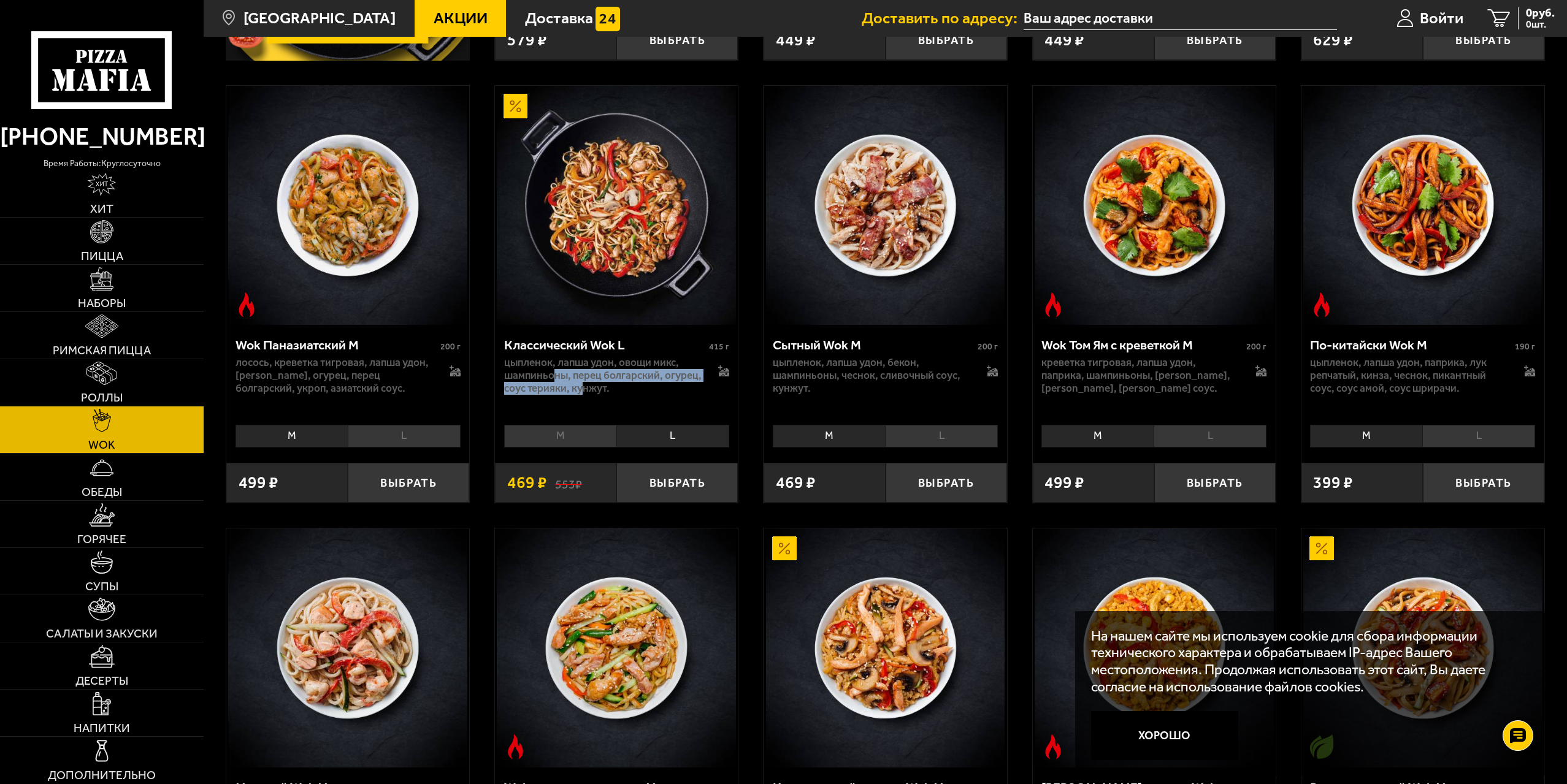
scroll to position [485, 0]
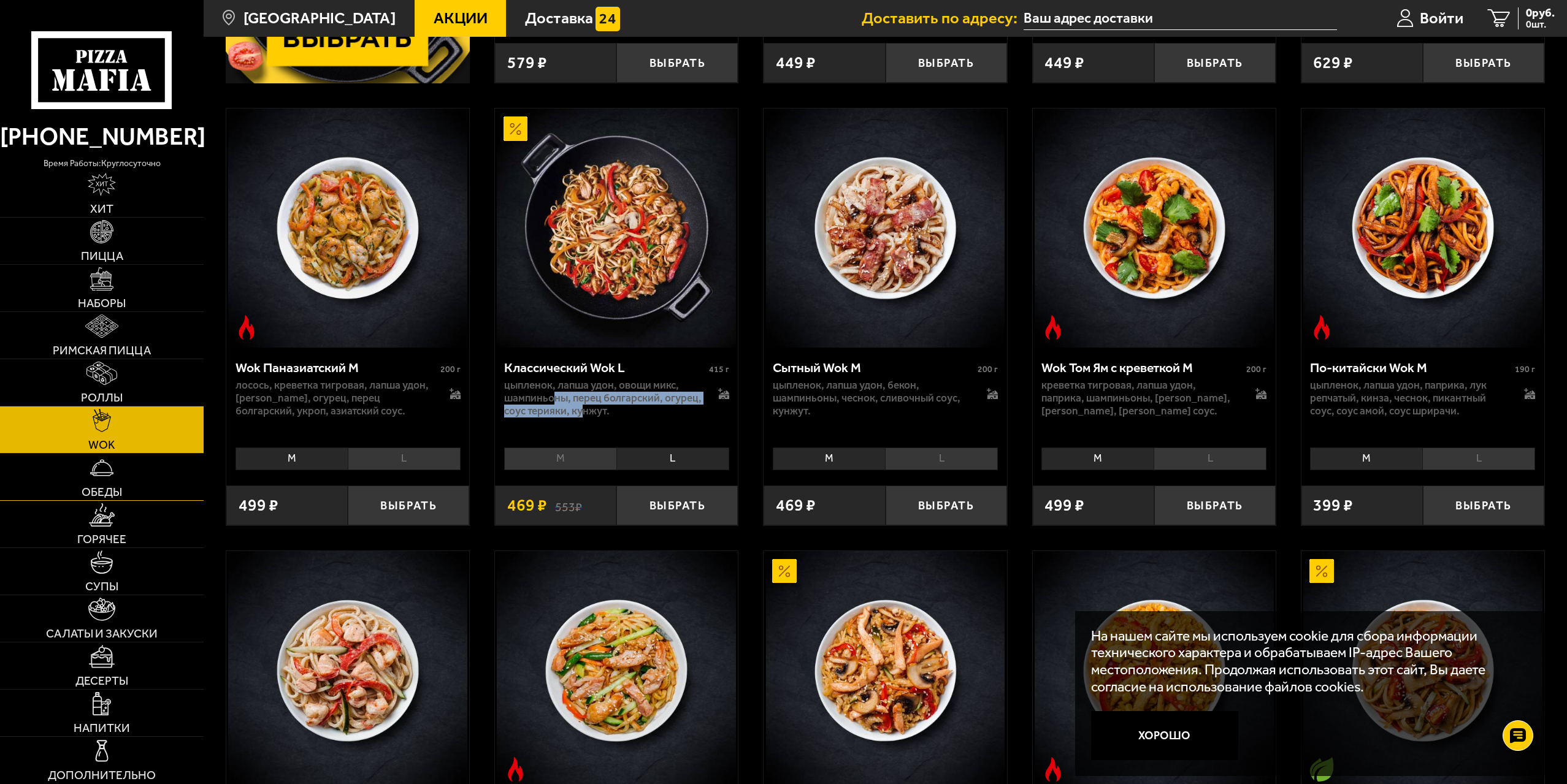
click at [100, 469] on img at bounding box center [102, 468] width 23 height 23
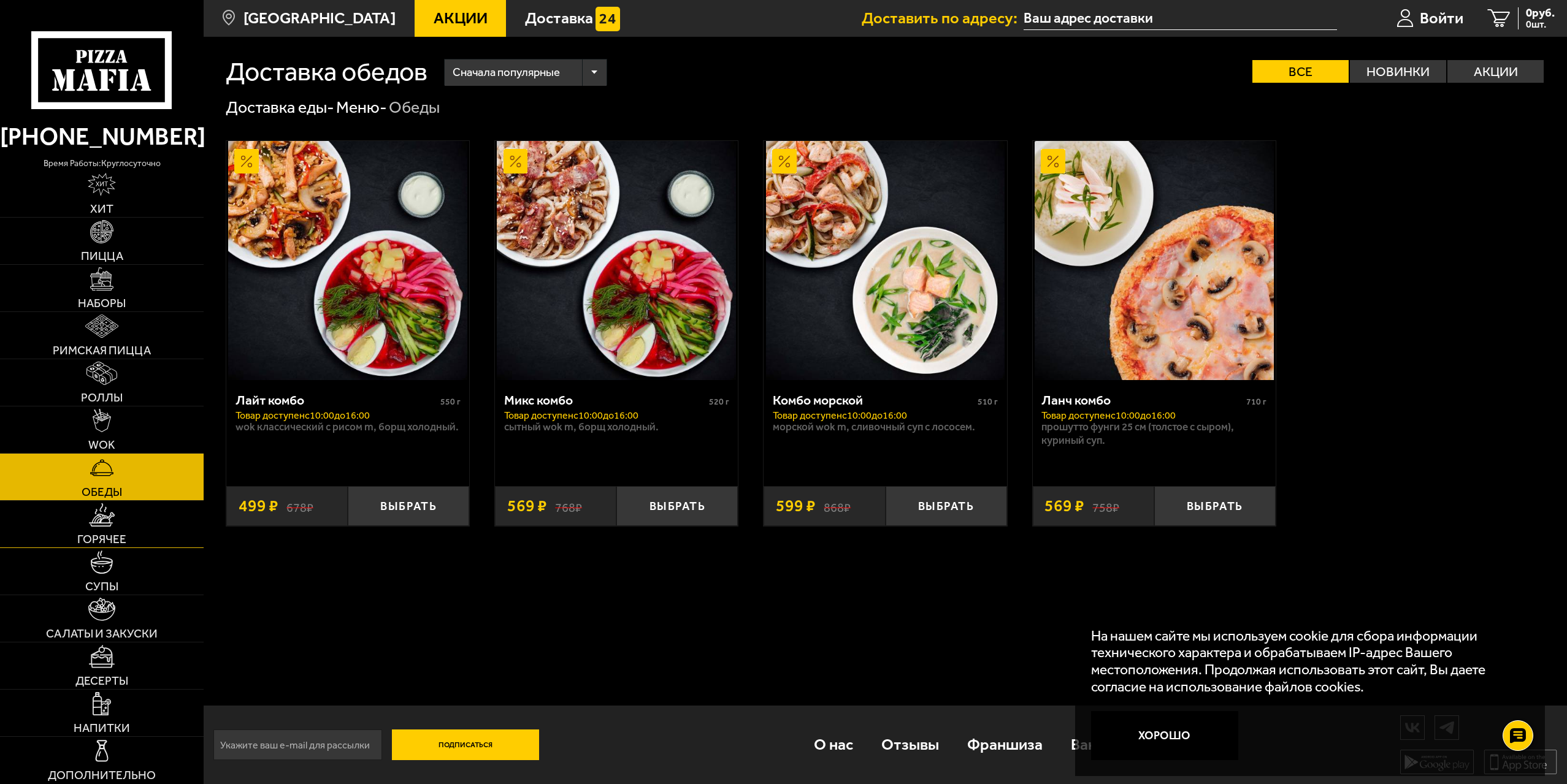
click at [104, 520] on img at bounding box center [102, 515] width 26 height 23
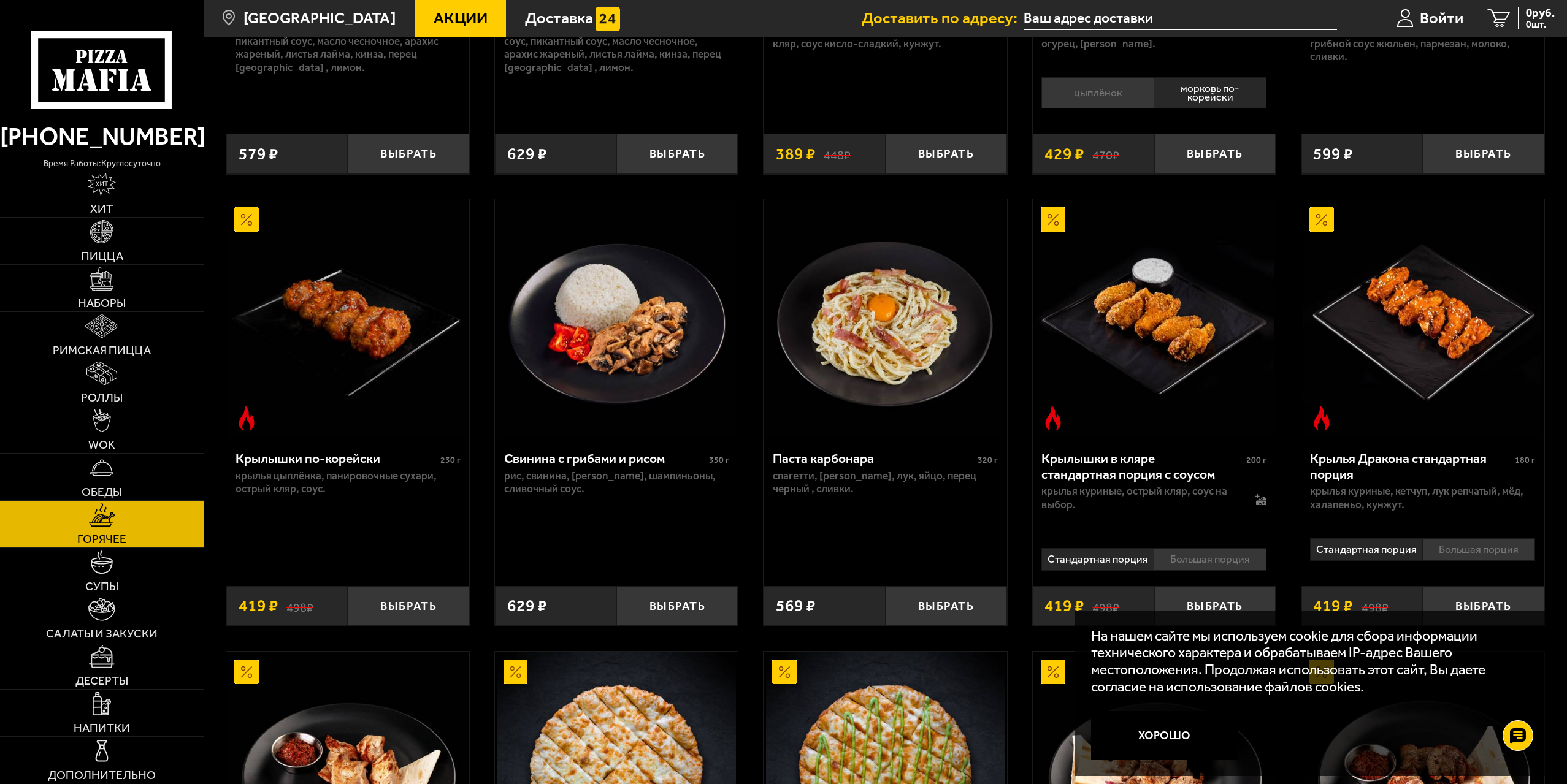
scroll to position [429, 0]
